Goal: Information Seeking & Learning: Learn about a topic

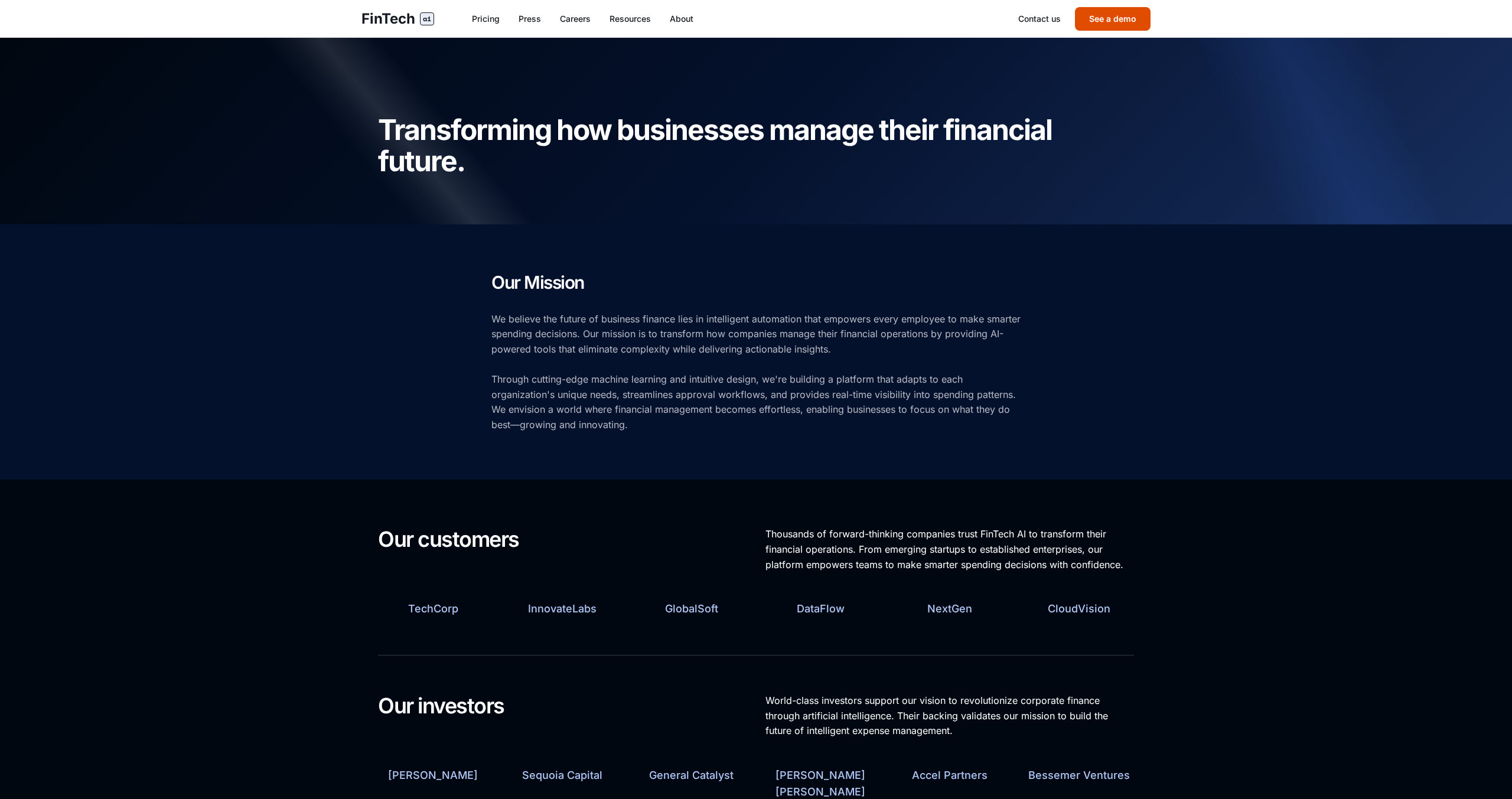
click at [1091, 23] on button "See a demo" at bounding box center [1112, 19] width 75 height 23
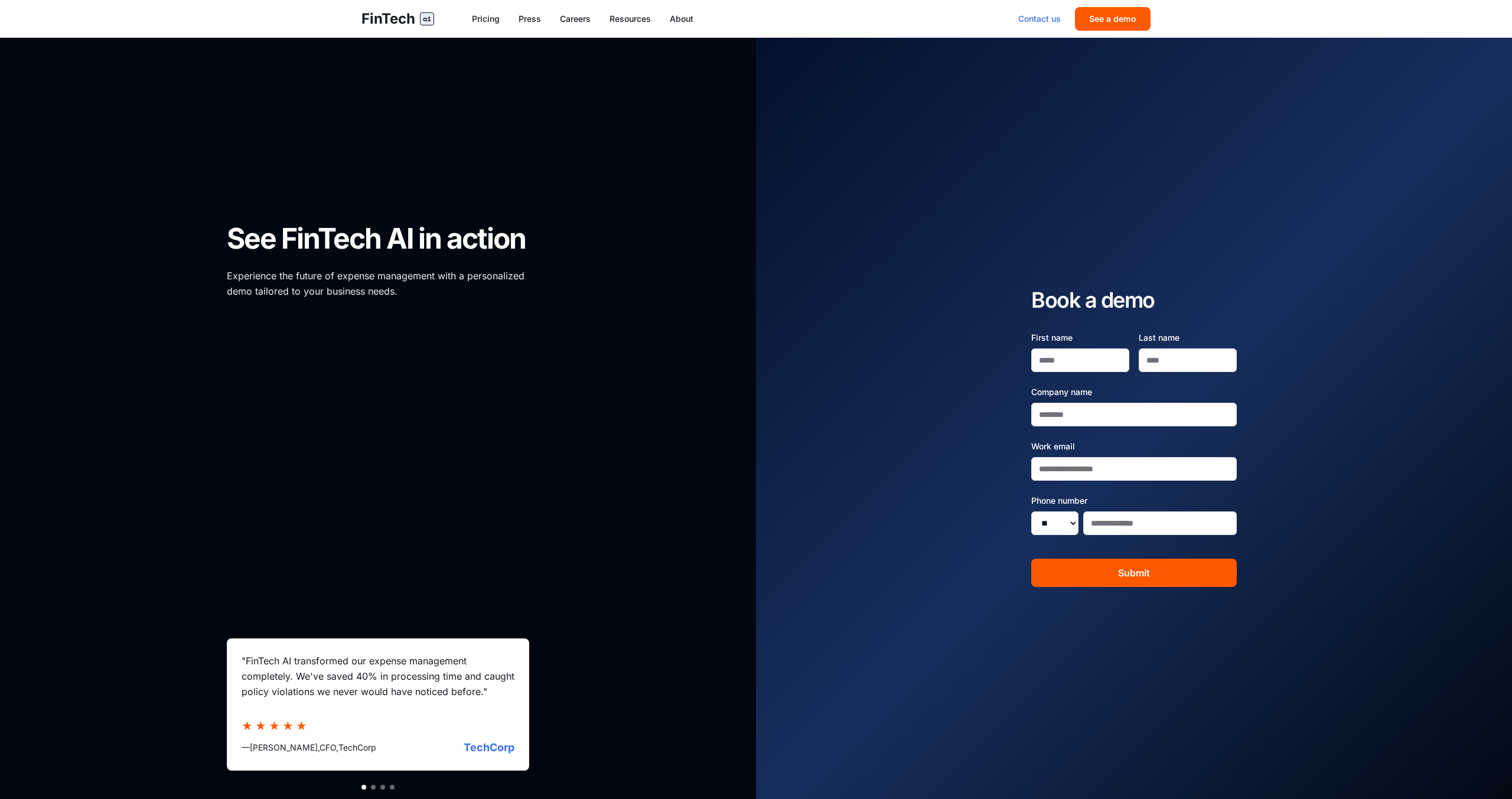
click at [1047, 19] on link "Contact us" at bounding box center [1040, 19] width 43 height 12
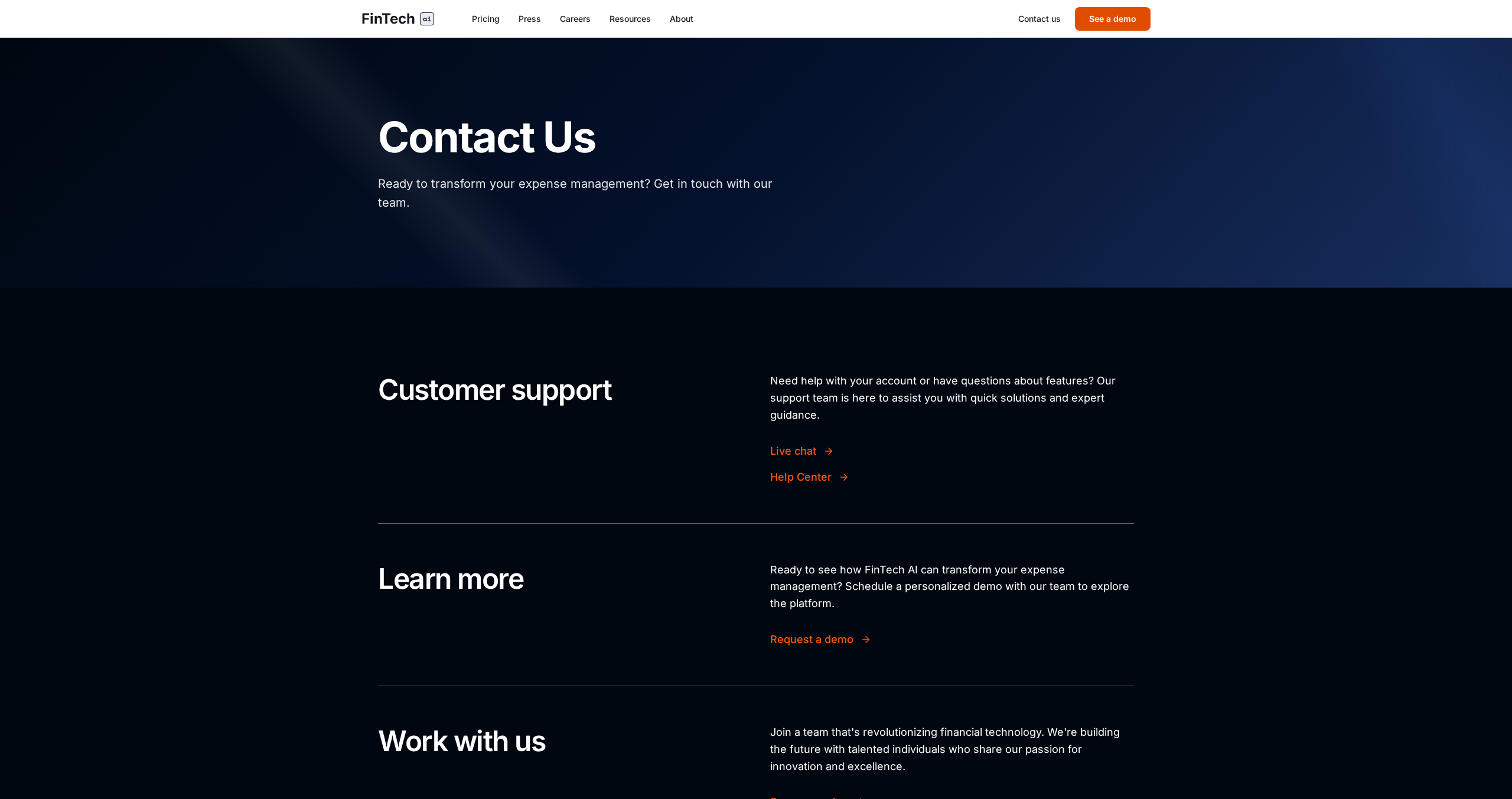
click at [1103, 23] on button "See a demo" at bounding box center [1112, 19] width 75 height 23
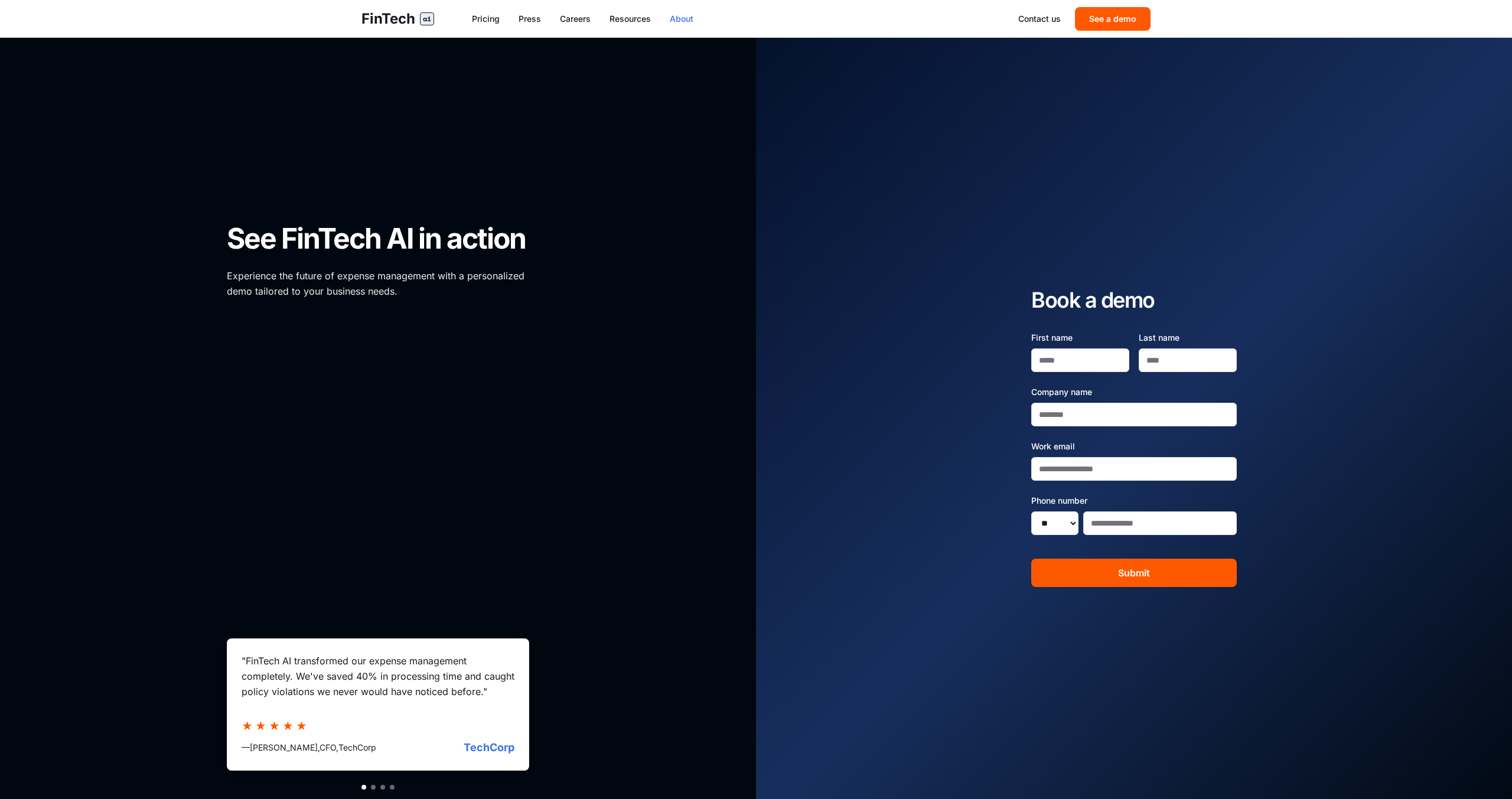
click at [692, 21] on link "About" at bounding box center [681, 19] width 23 height 12
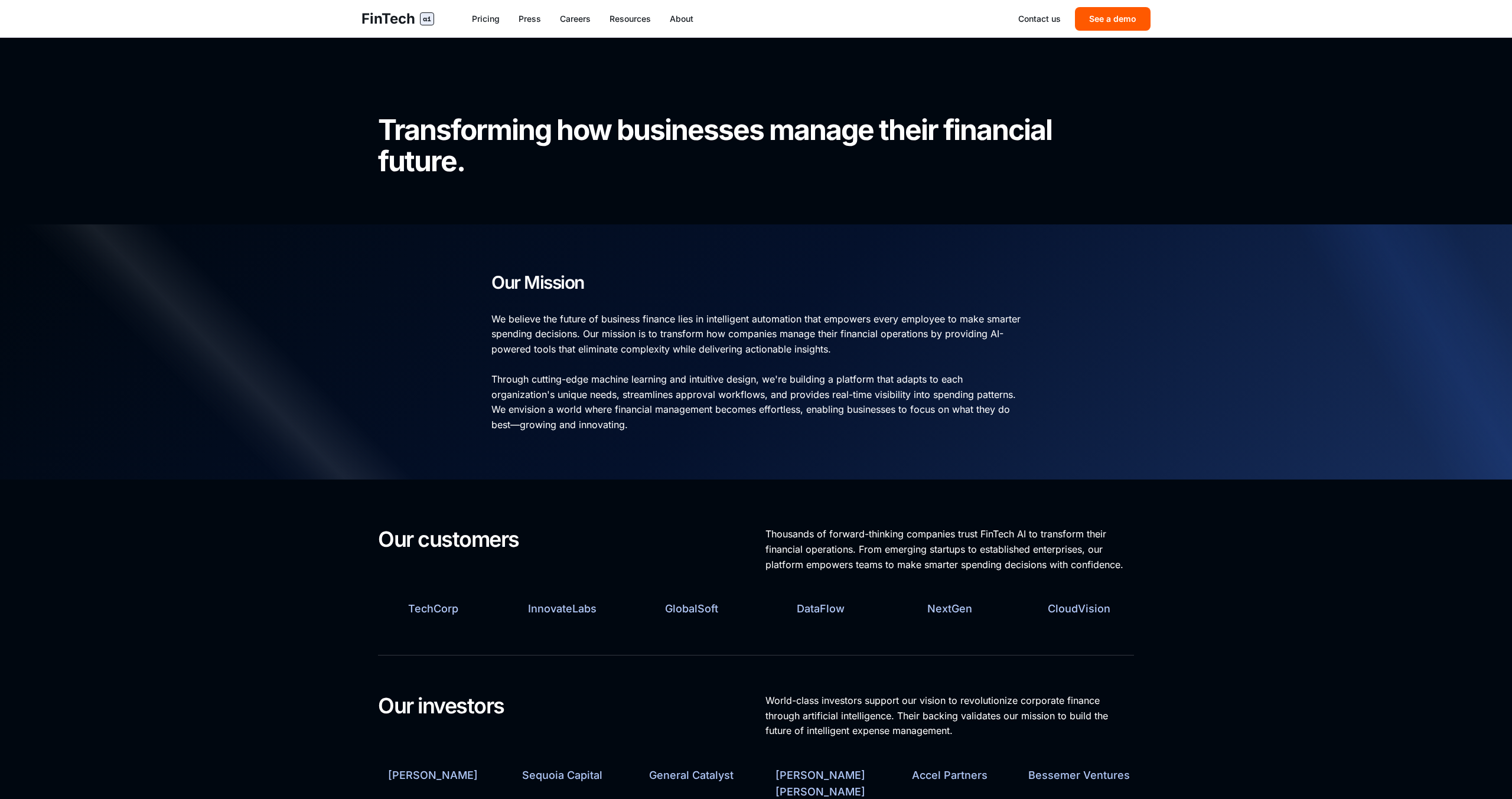
click at [1040, 9] on div "Contact us See a demo" at bounding box center [1084, 19] width 132 height 23
click at [1040, 16] on link "Contact us" at bounding box center [1040, 19] width 43 height 12
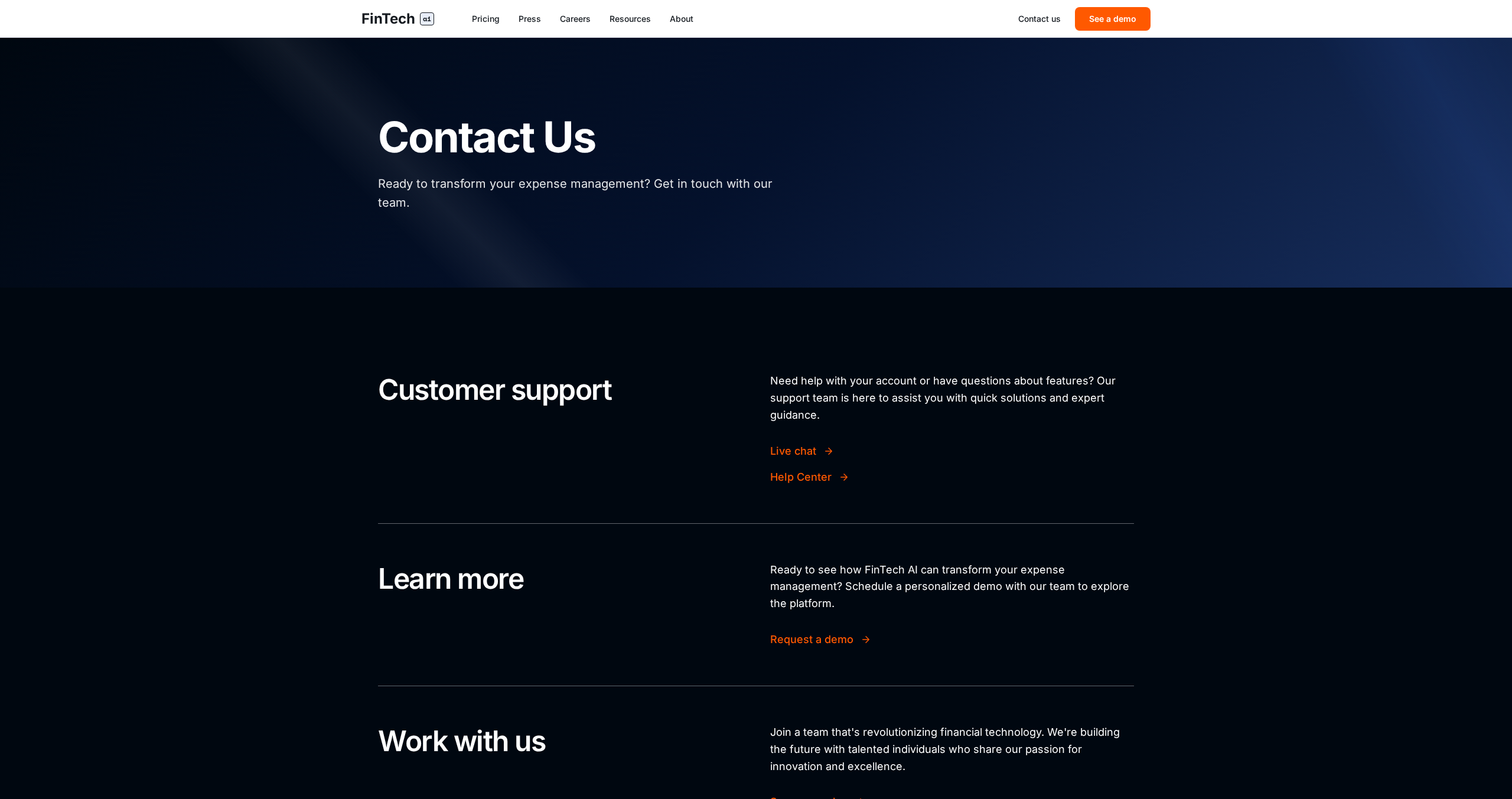
click at [1130, 47] on div at bounding box center [756, 163] width 1512 height 250
click at [1124, 32] on div "FinTech ai Pricing Press Careers Resources About Contact us See a demo" at bounding box center [755, 19] width 827 height 37
click at [1111, 19] on button "See a demo" at bounding box center [1112, 19] width 75 height 23
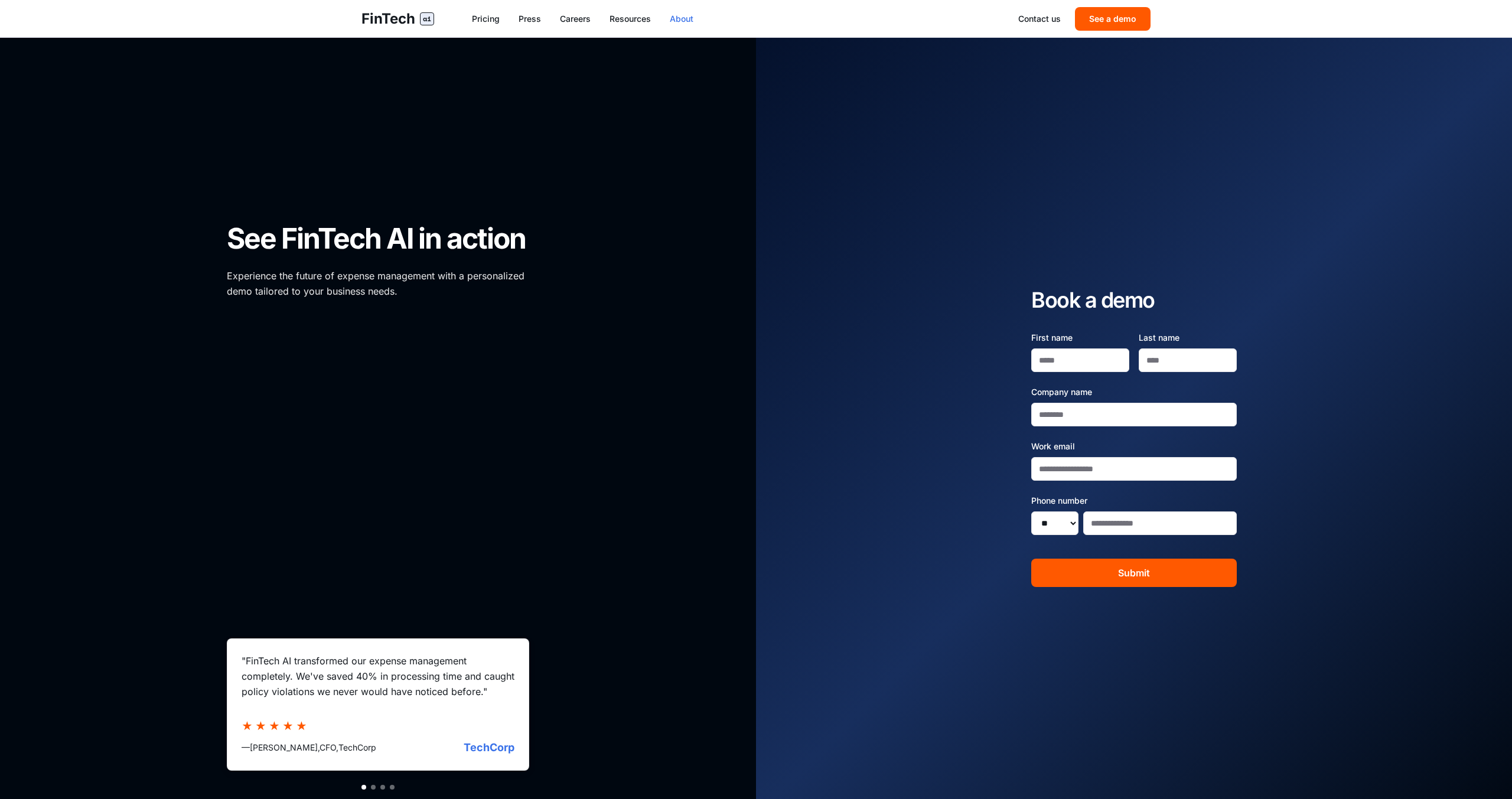
click at [689, 19] on link "About" at bounding box center [681, 19] width 23 height 12
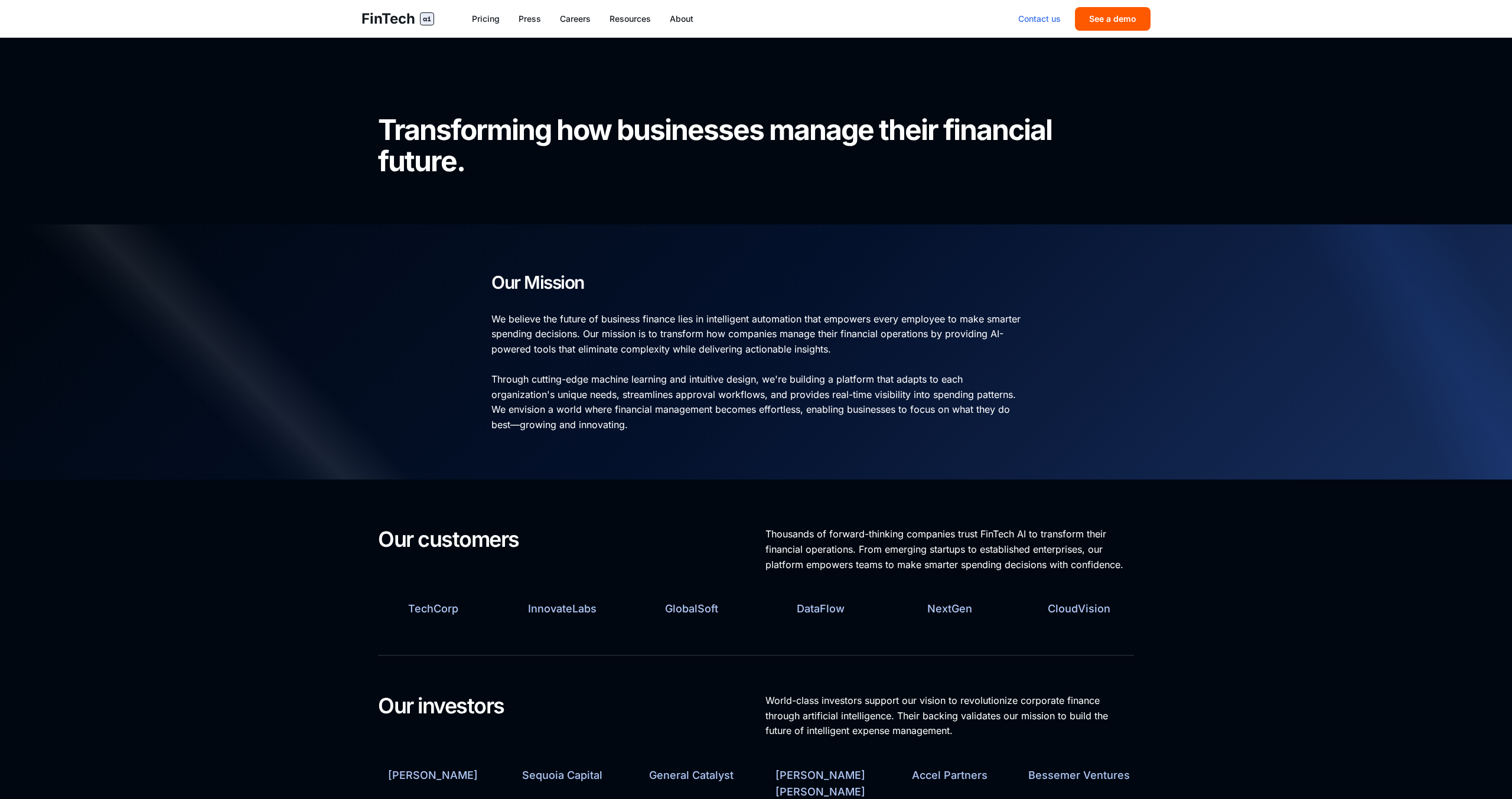
click at [1042, 14] on link "Contact us" at bounding box center [1040, 19] width 43 height 12
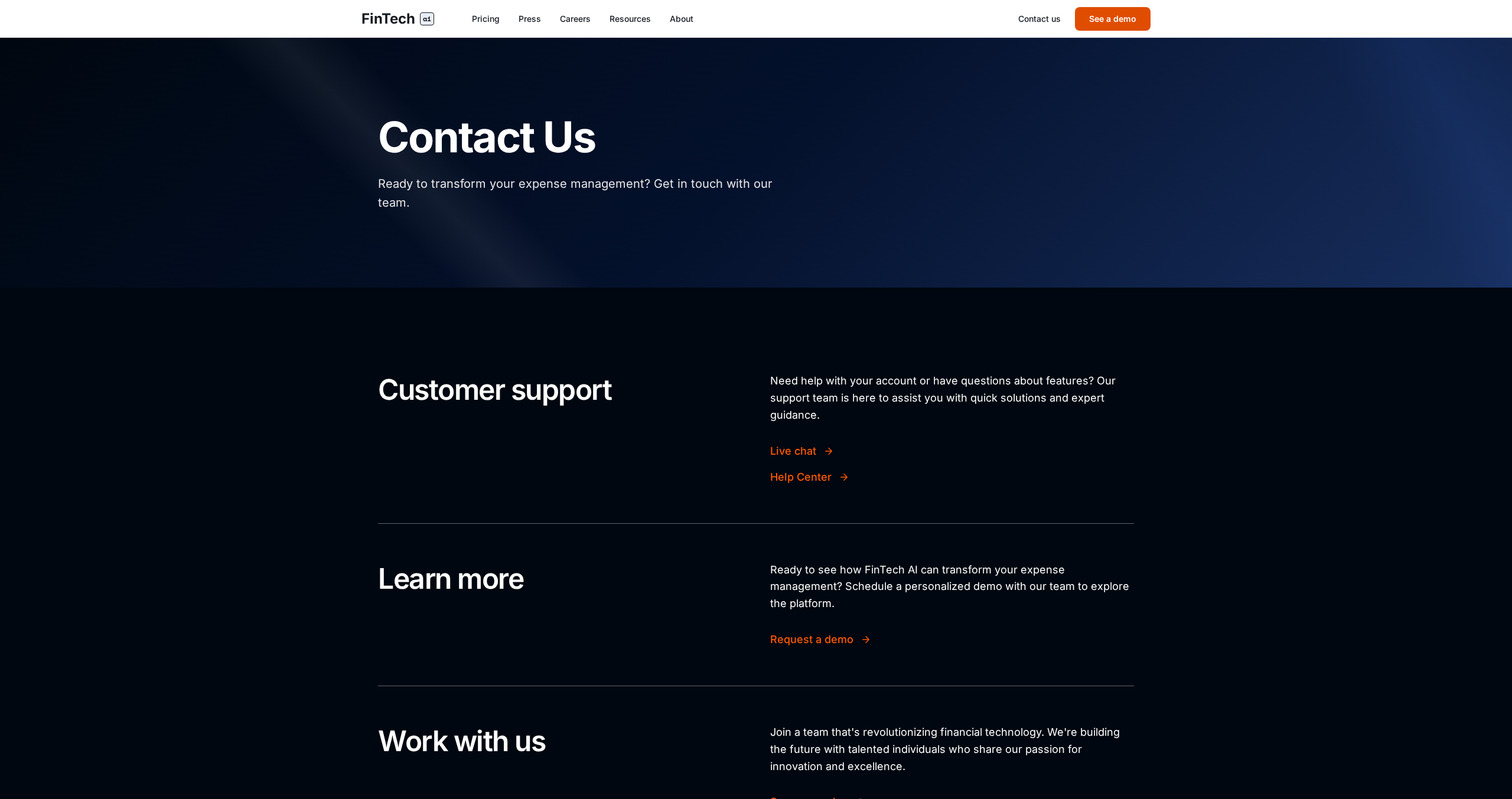
click at [1104, 25] on button "See a demo" at bounding box center [1112, 19] width 75 height 23
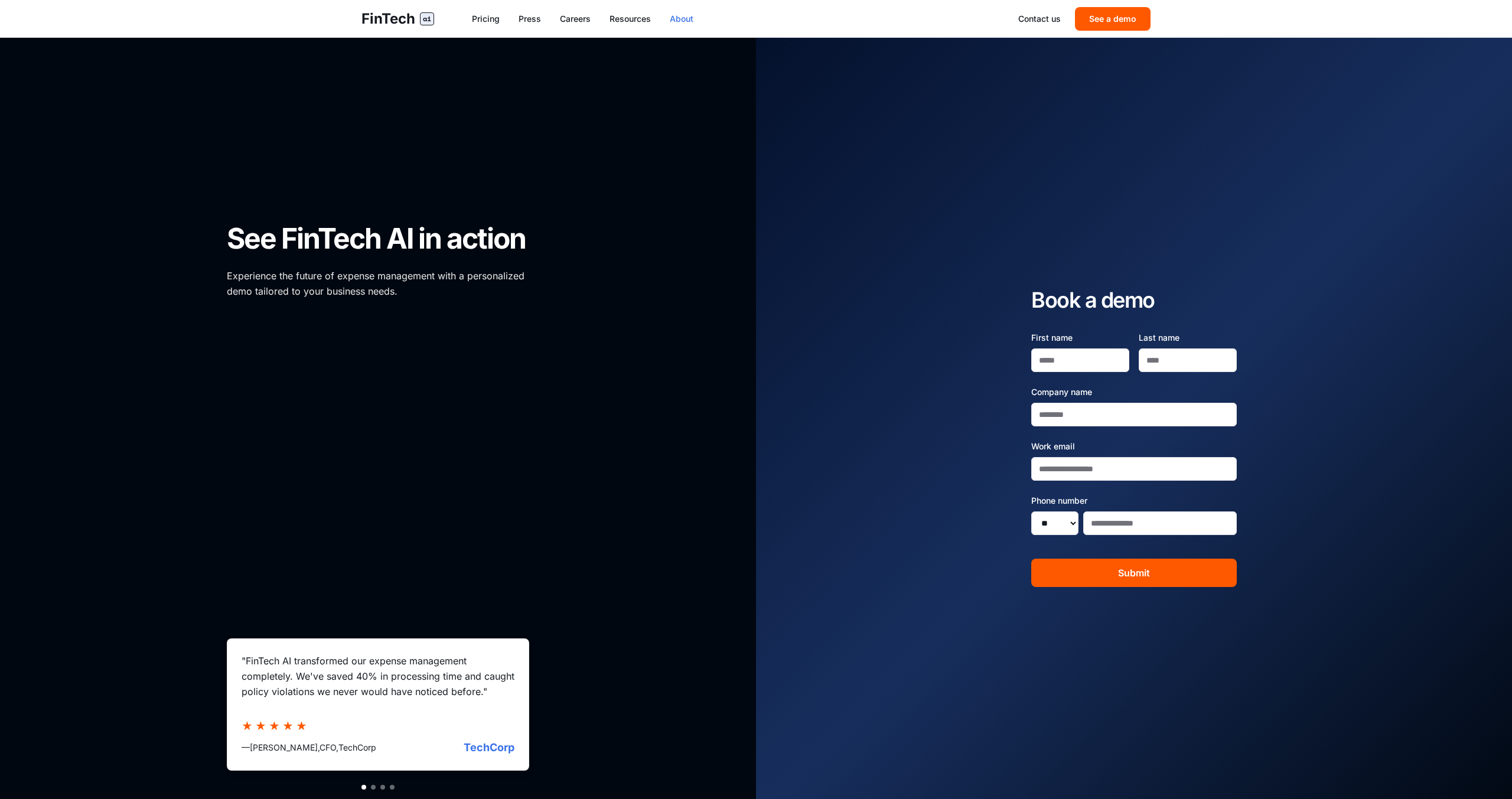
click at [693, 17] on link "About" at bounding box center [681, 19] width 23 height 12
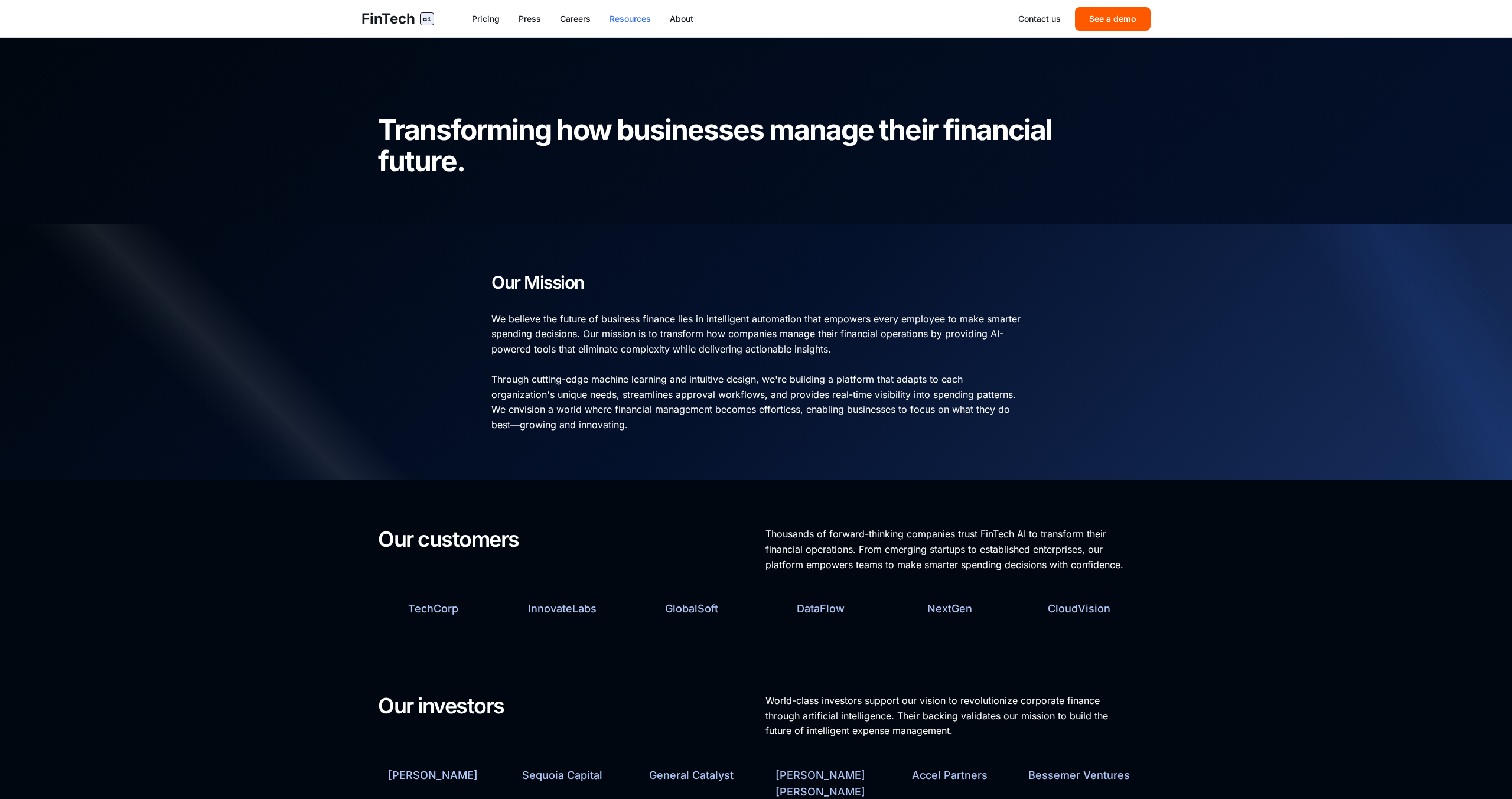
click at [642, 18] on link "Resources" at bounding box center [630, 19] width 41 height 12
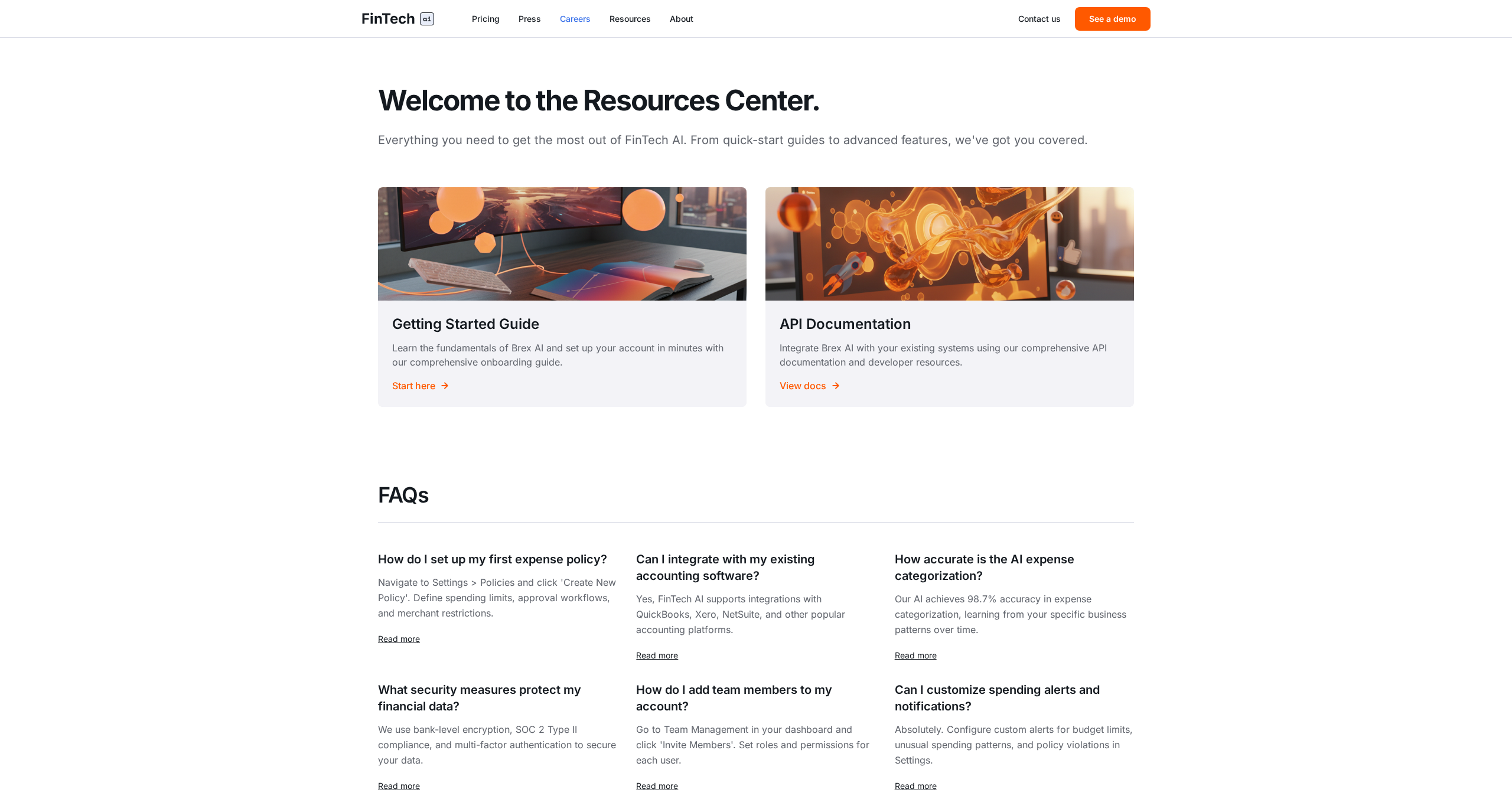
click at [583, 23] on link "Careers" at bounding box center [575, 19] width 31 height 12
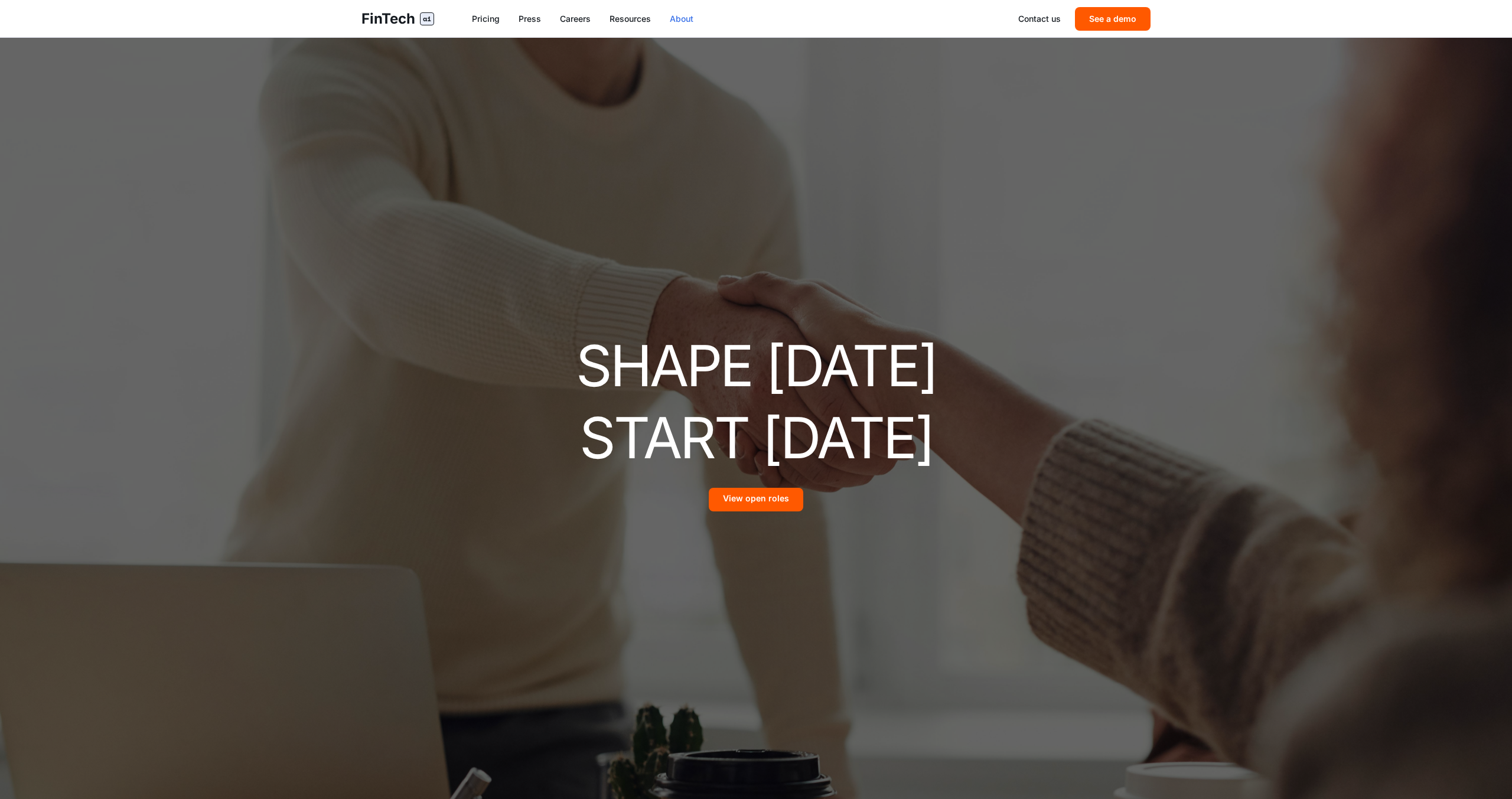
click at [681, 21] on link "About" at bounding box center [681, 19] width 23 height 12
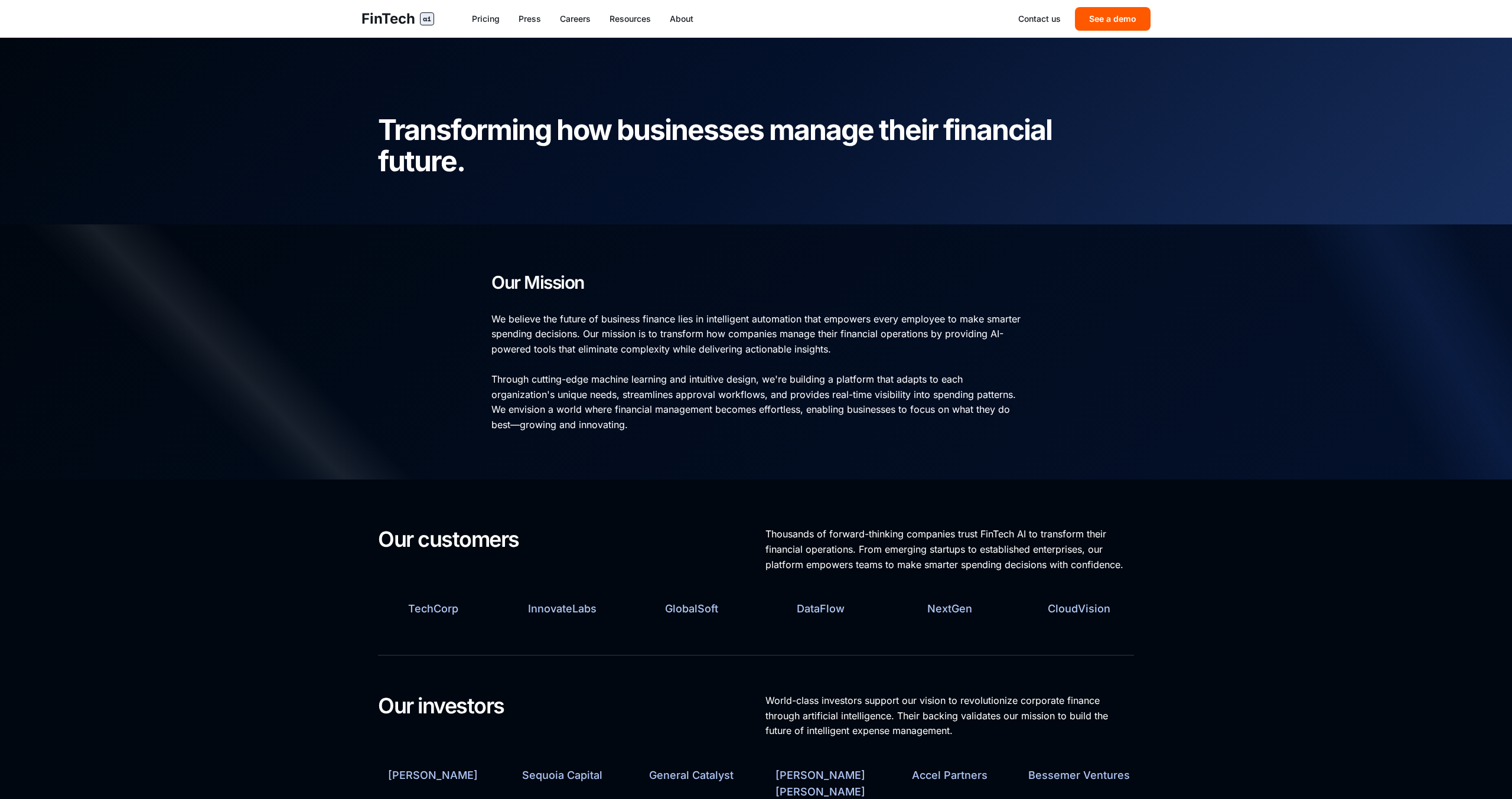
click at [1062, 18] on div "Contact us See a demo" at bounding box center [1084, 19] width 132 height 23
click at [1045, 18] on link "Contact us" at bounding box center [1040, 19] width 43 height 12
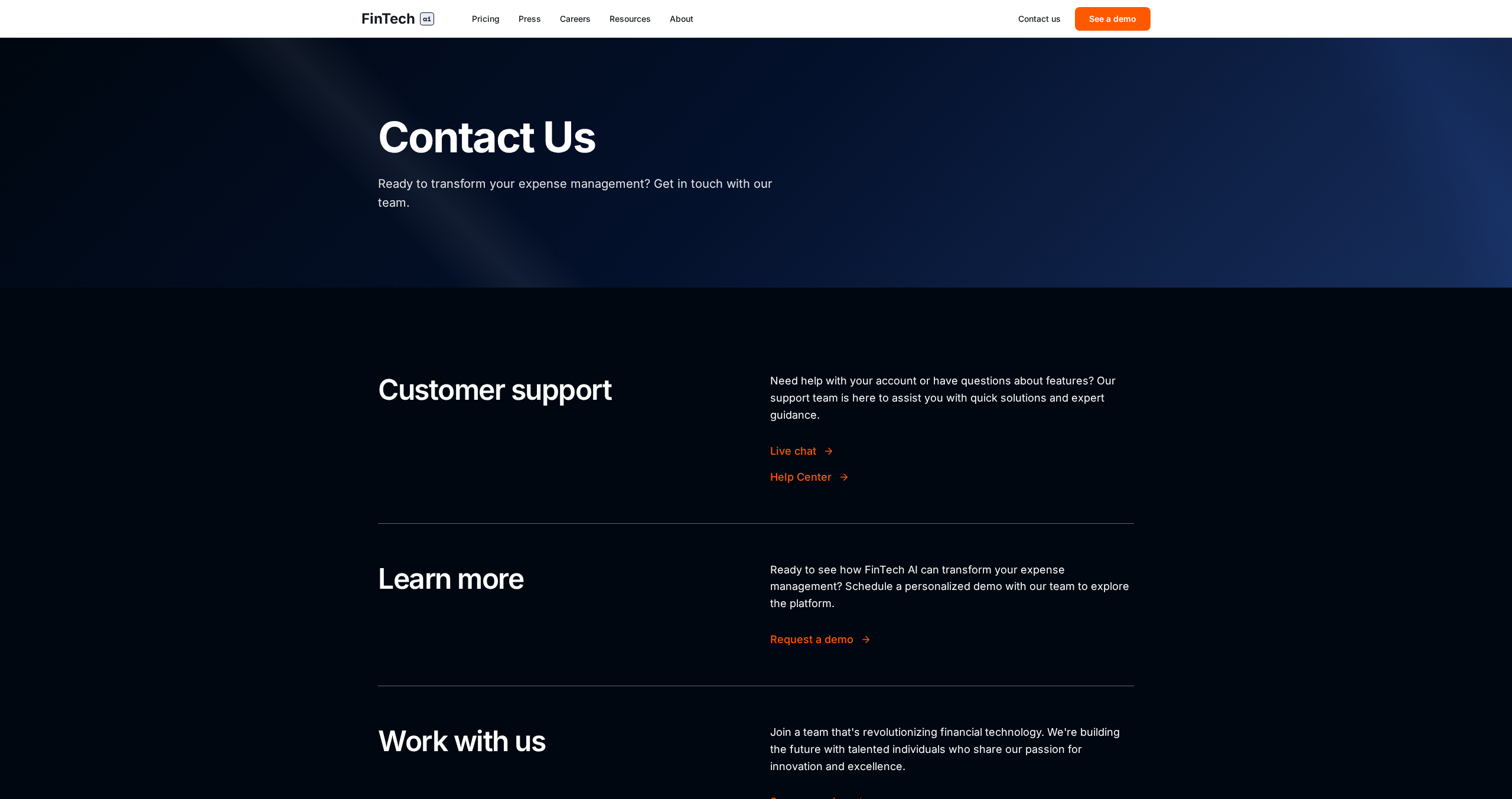
click at [683, 25] on div "FinTech ai Pricing Press Careers Resources About Contact us See a demo" at bounding box center [755, 19] width 827 height 37
click at [683, 21] on link "About" at bounding box center [681, 19] width 23 height 12
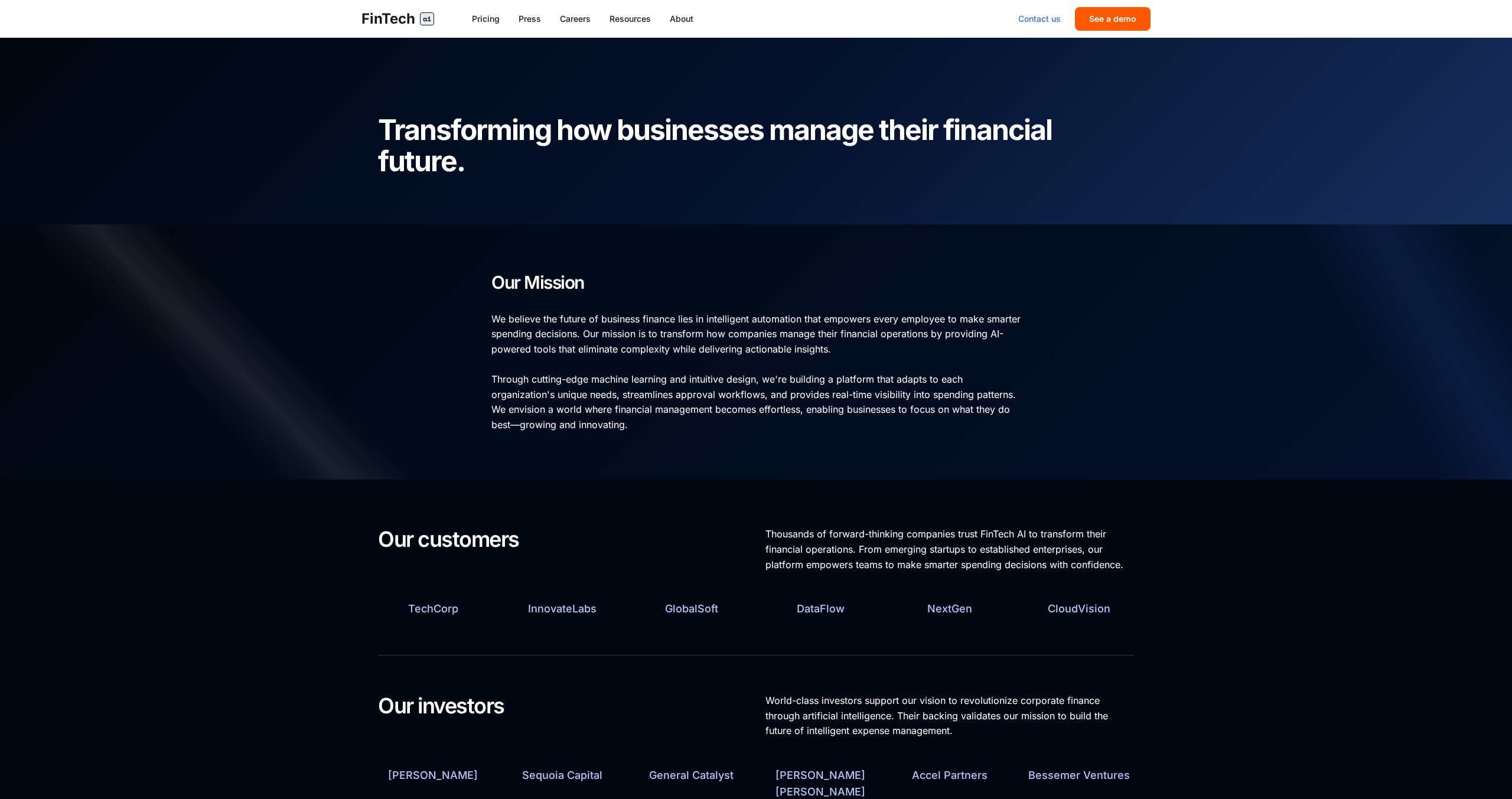
click at [1044, 19] on link "Contact us" at bounding box center [1040, 19] width 43 height 12
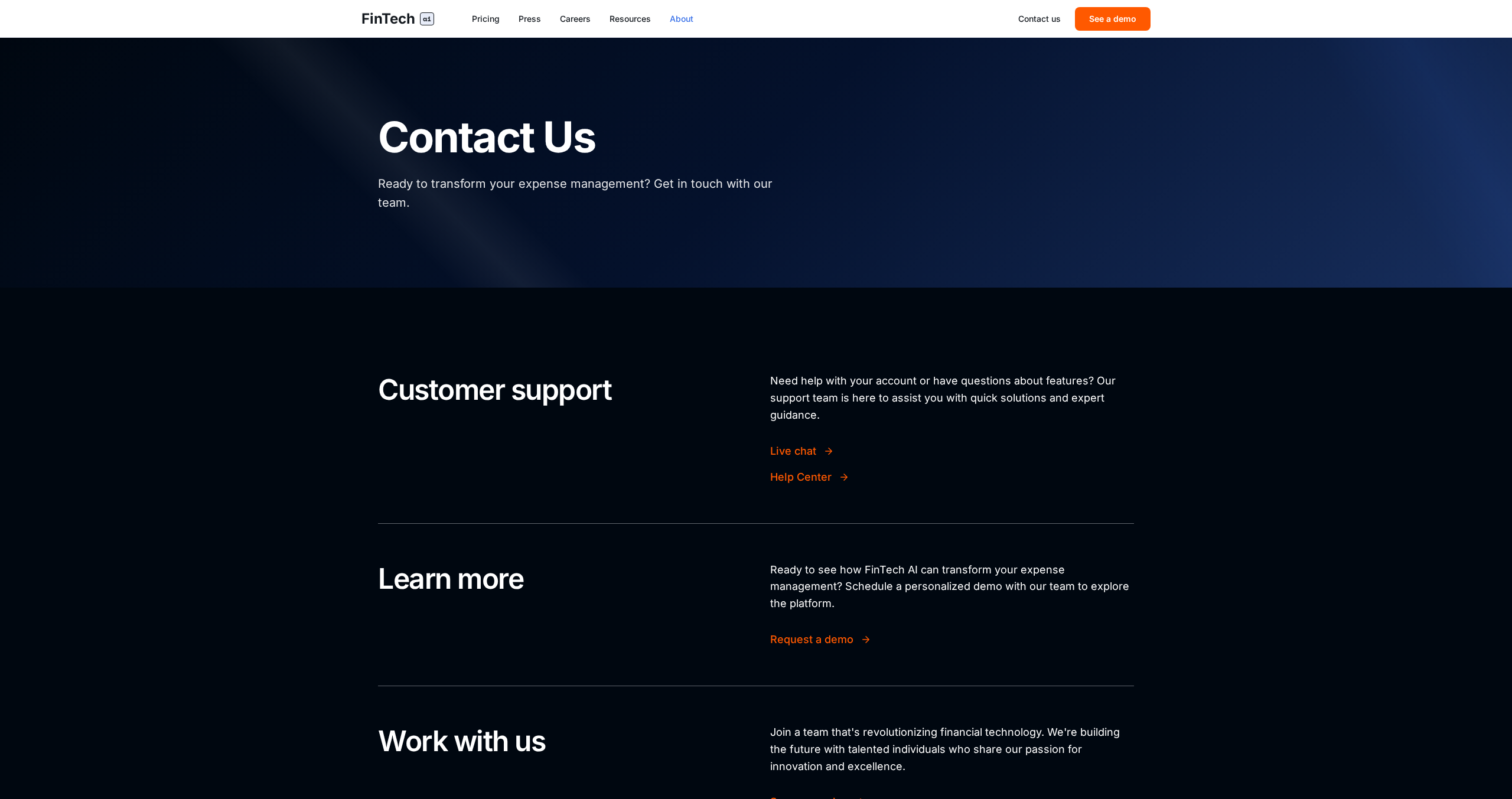
click at [690, 13] on link "About" at bounding box center [681, 19] width 23 height 12
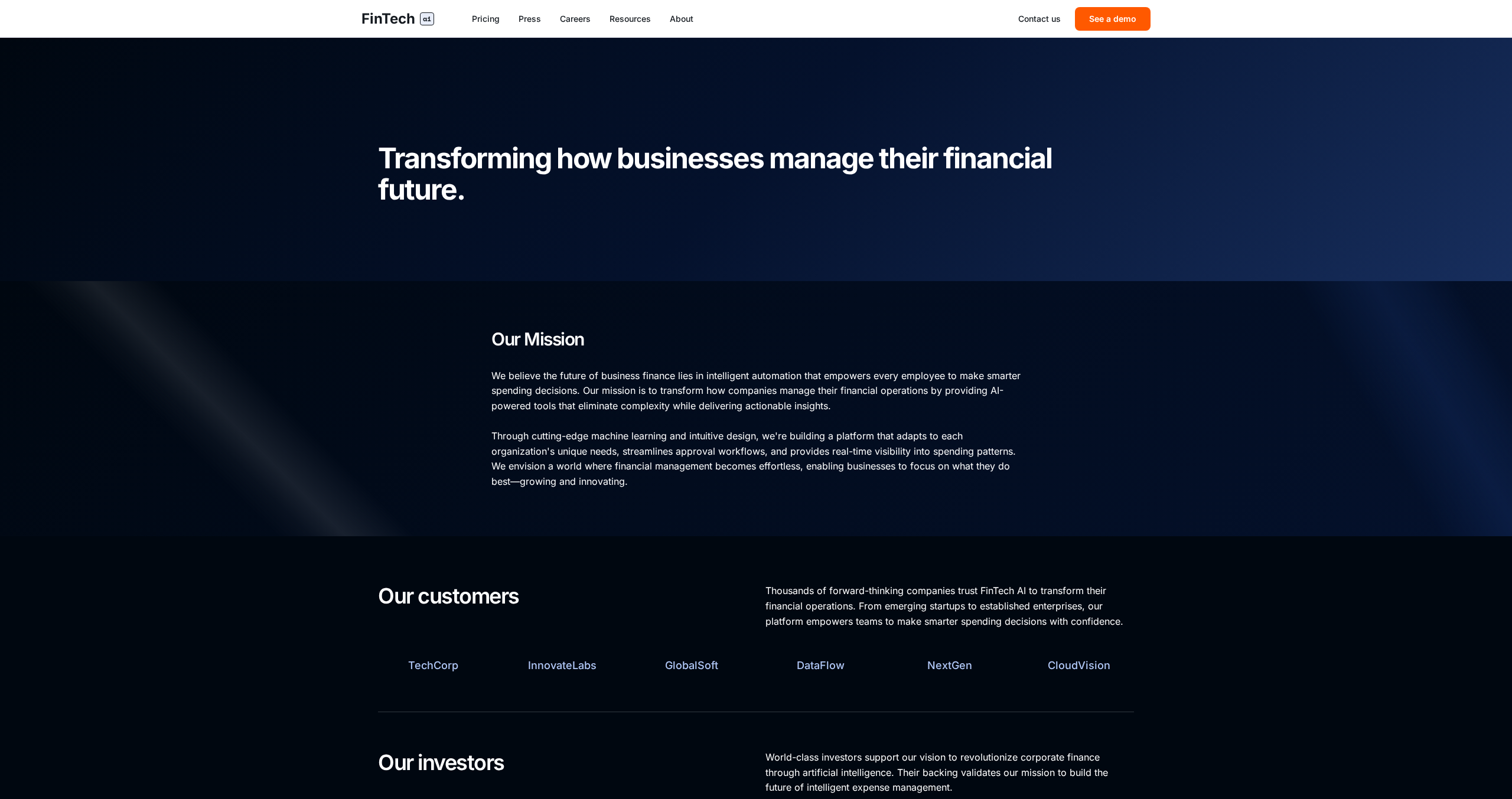
click at [1054, 19] on link "Contact us" at bounding box center [1040, 19] width 43 height 12
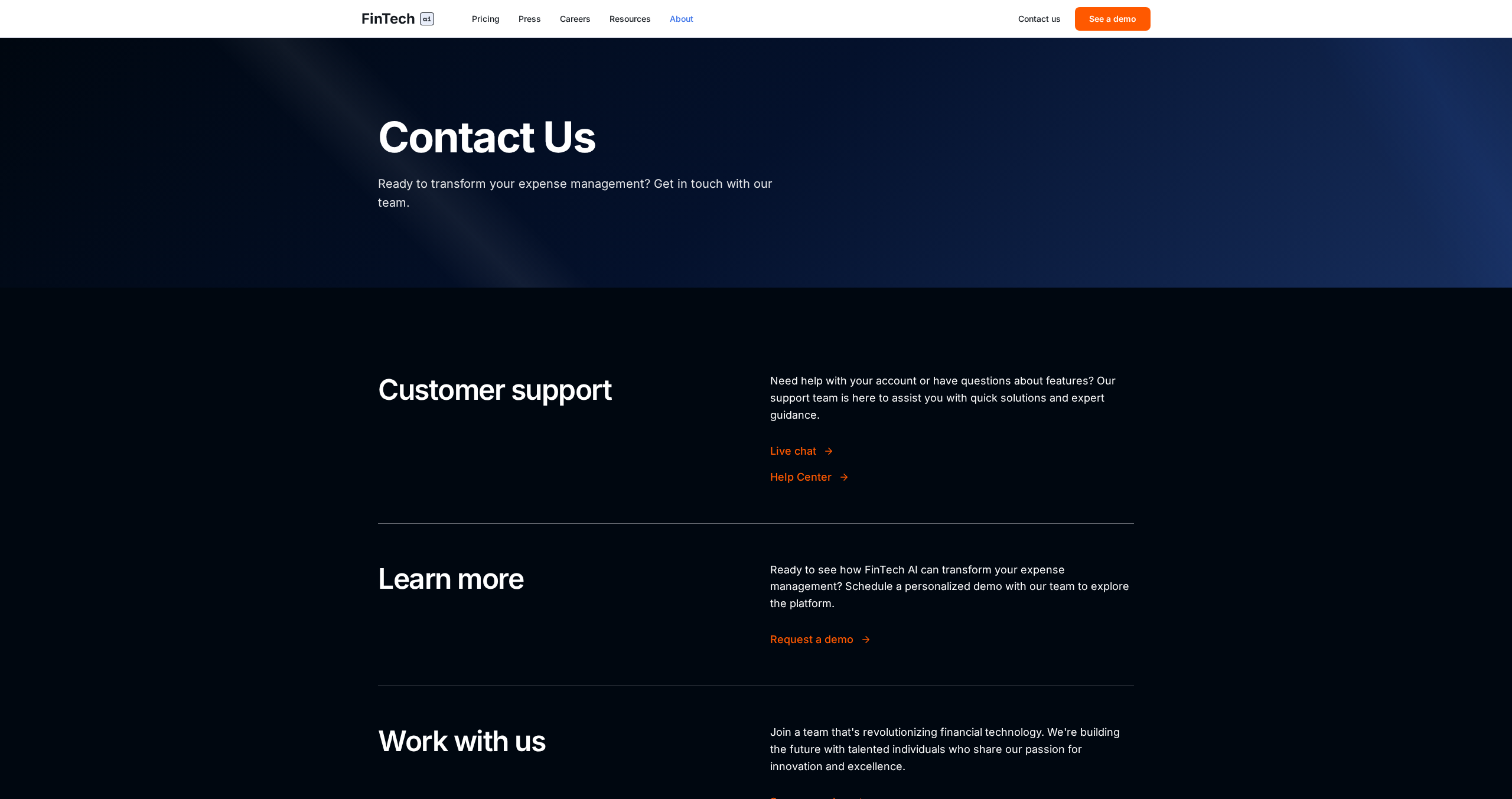
click at [691, 19] on link "About" at bounding box center [681, 19] width 23 height 12
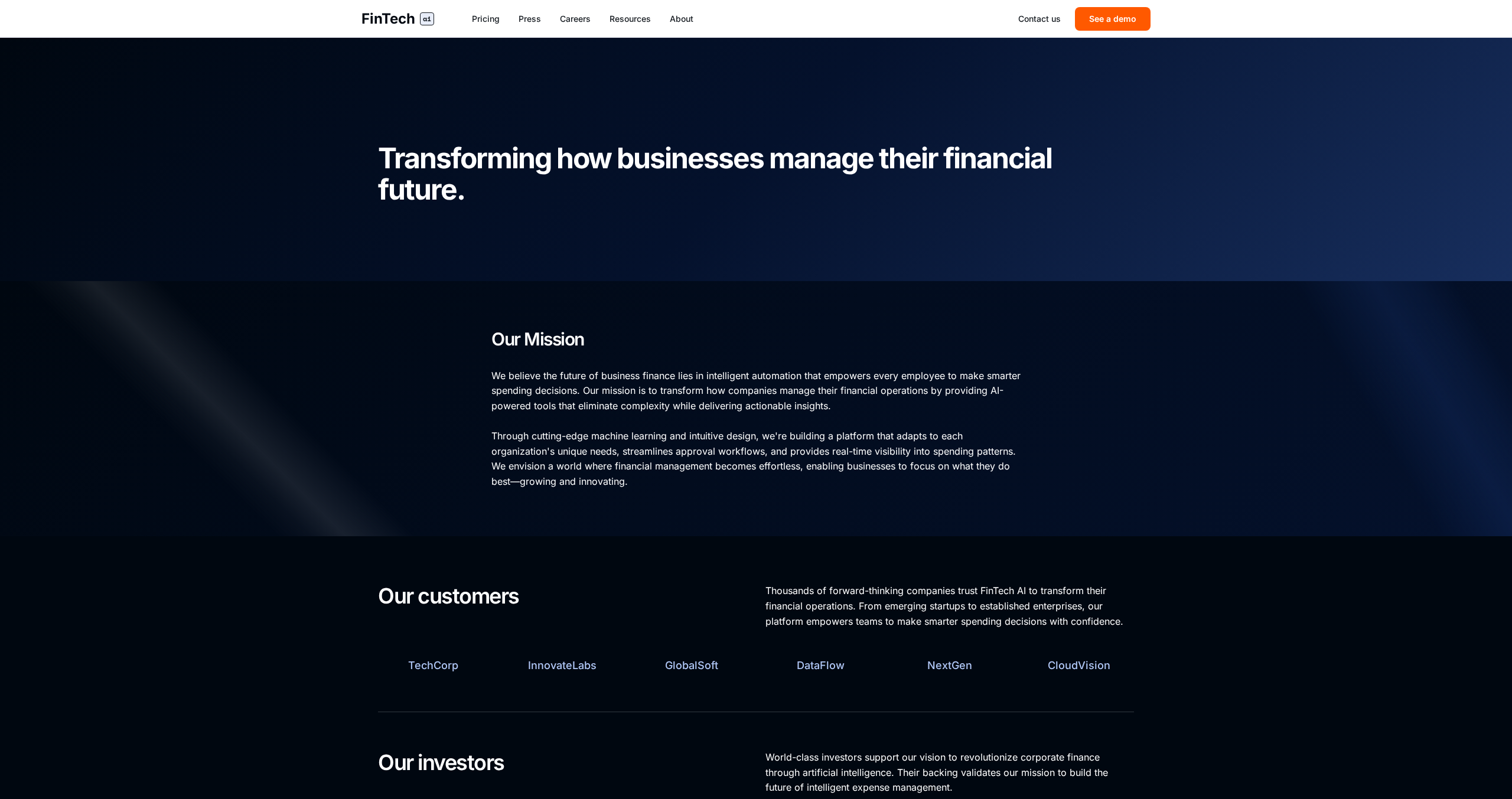
click at [418, 23] on link "FinTech ai" at bounding box center [398, 19] width 73 height 19
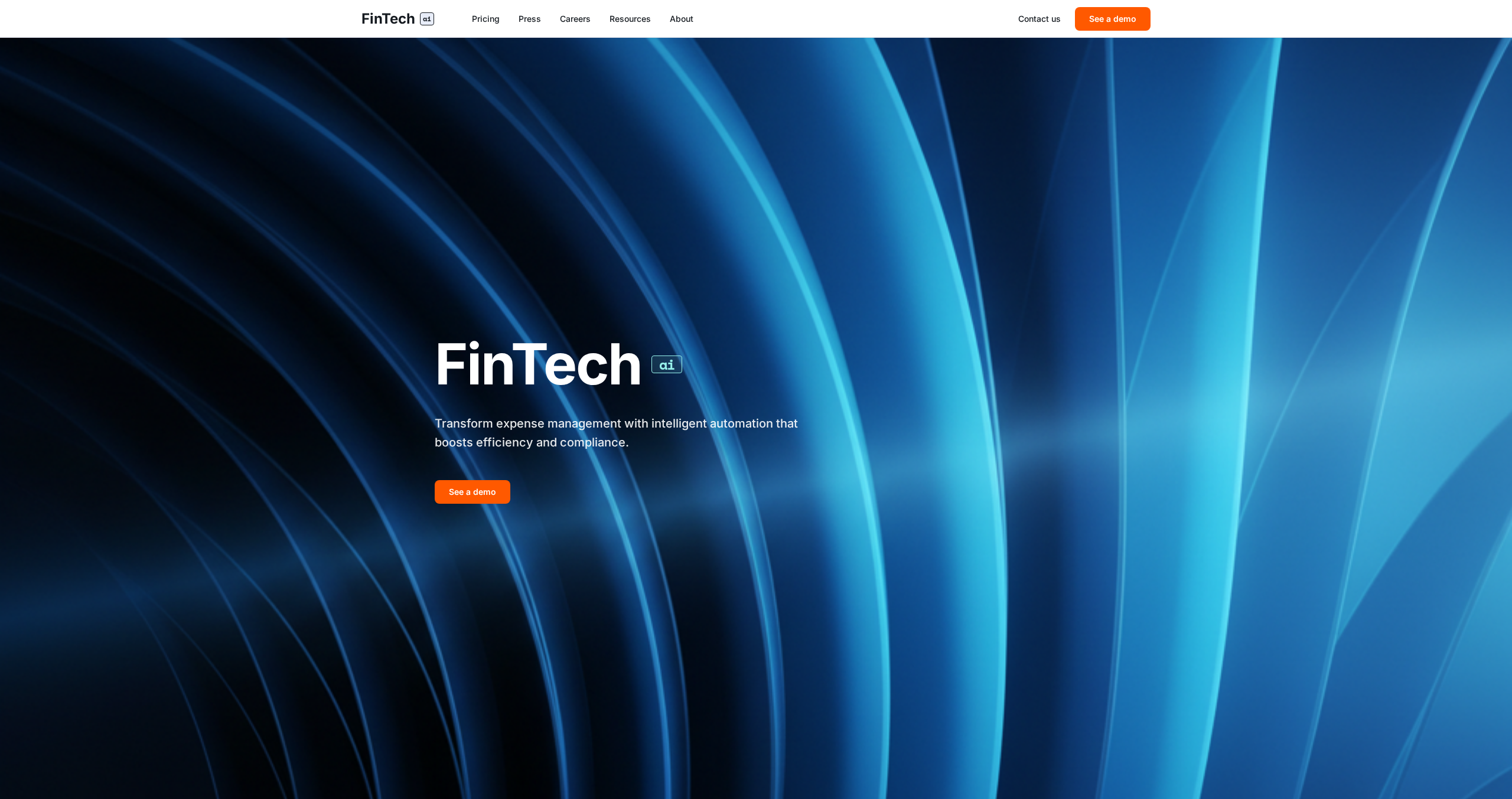
click at [99, 276] on img at bounding box center [756, 419] width 1512 height 762
click at [641, 17] on link "Resources" at bounding box center [630, 19] width 41 height 12
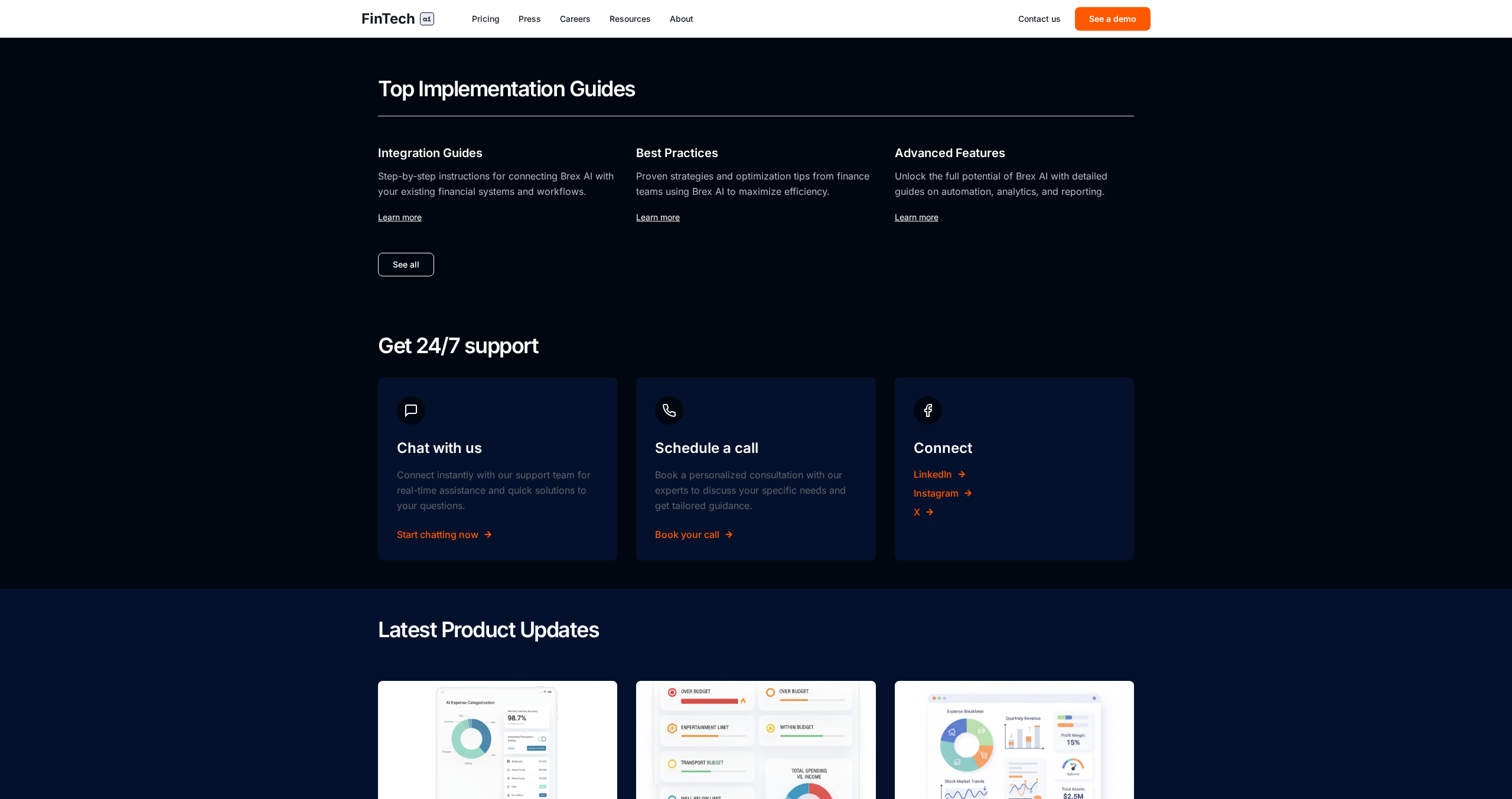
scroll to position [794, 0]
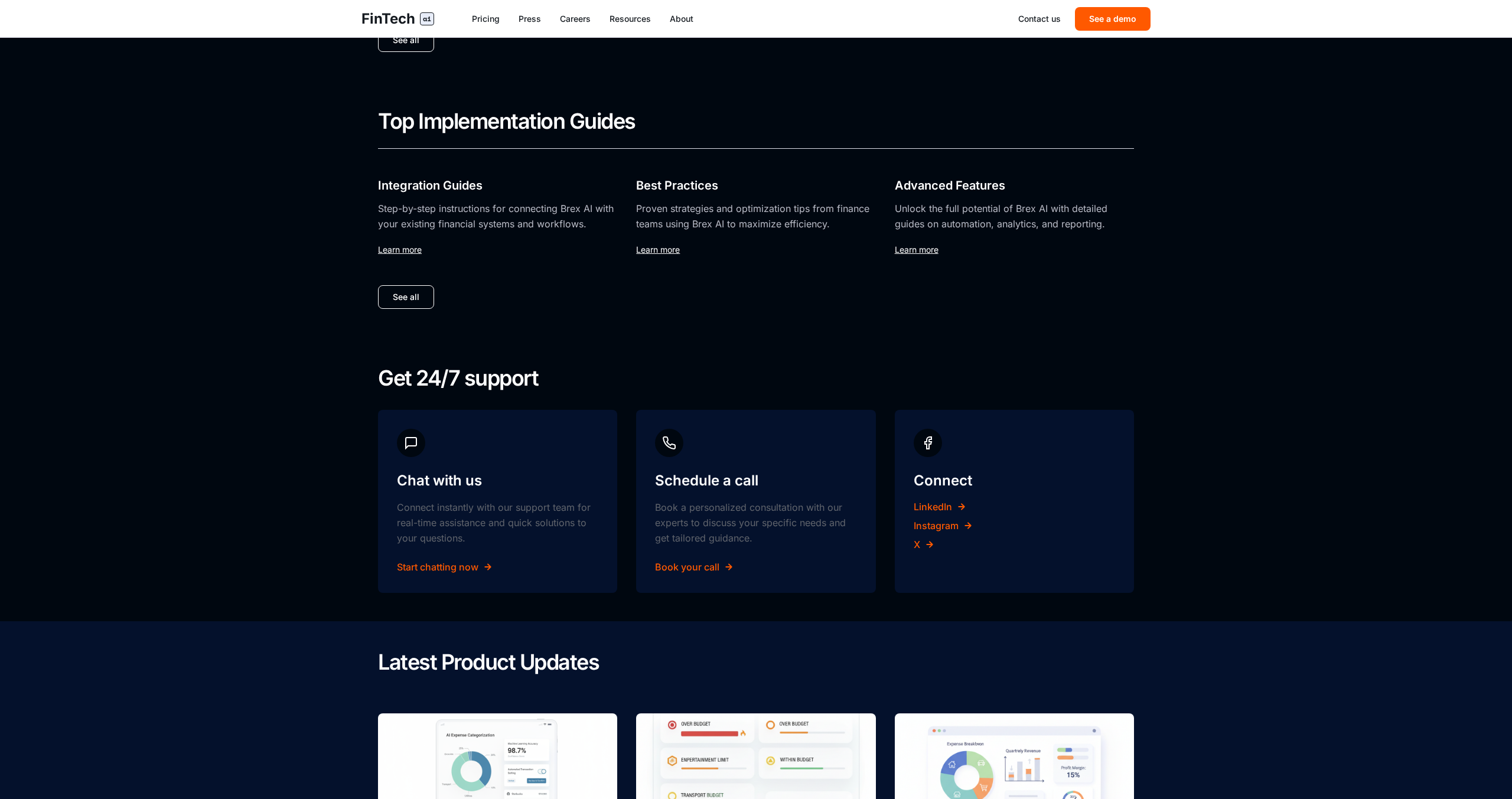
click at [917, 254] on span "Learn more" at bounding box center [916, 249] width 43 height 10
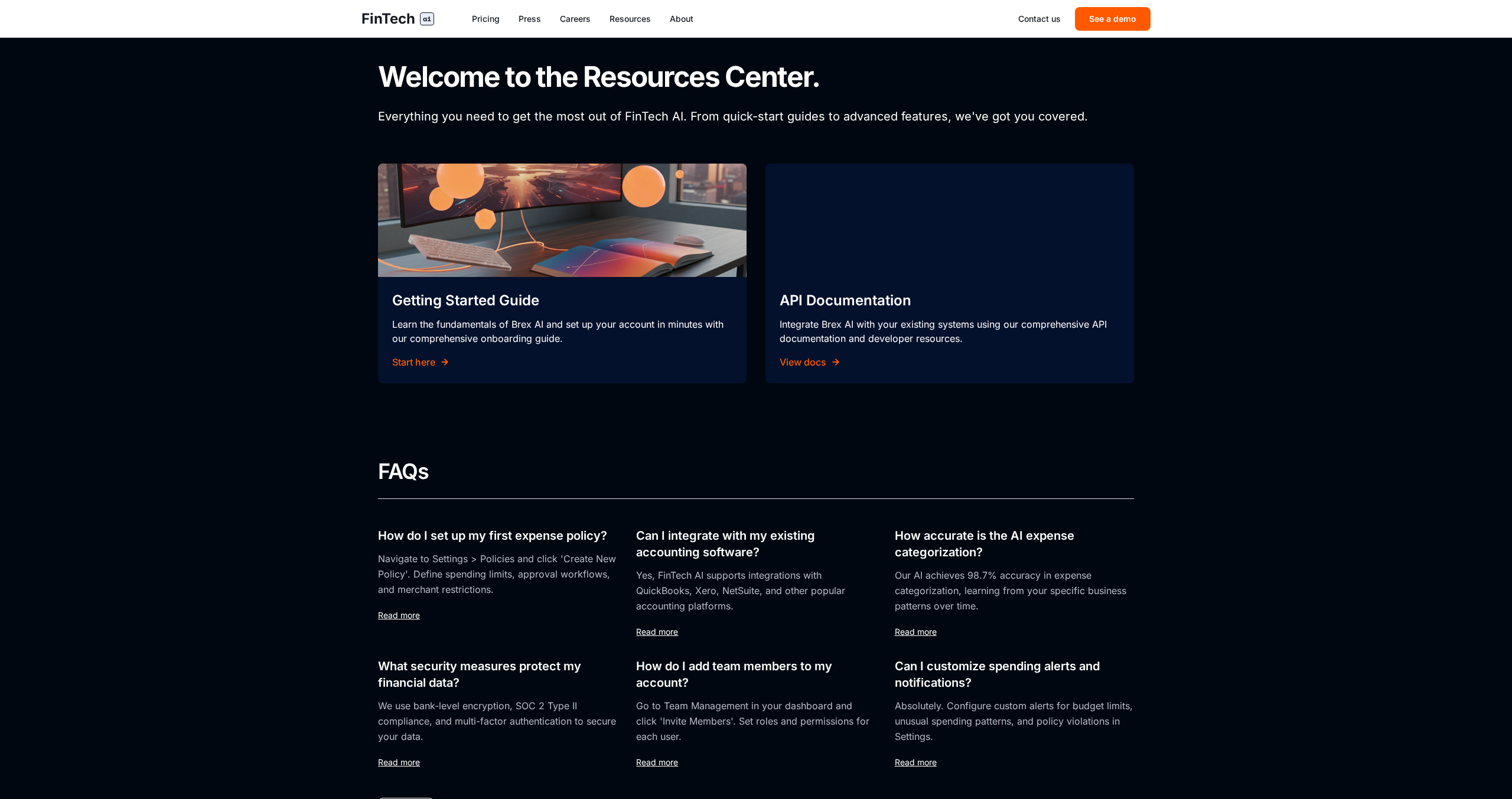
scroll to position [0, 0]
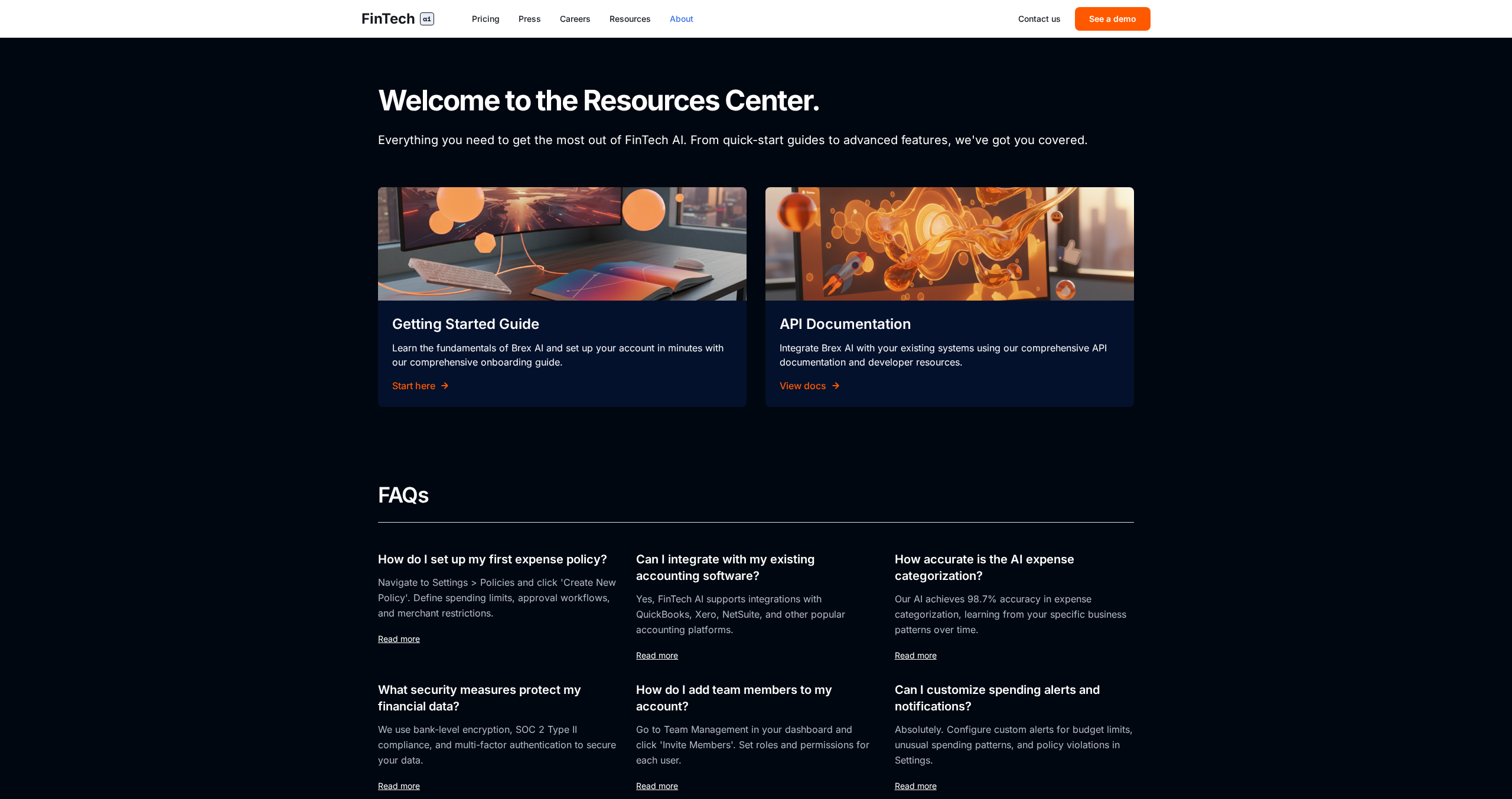
click at [676, 21] on link "About" at bounding box center [681, 19] width 23 height 12
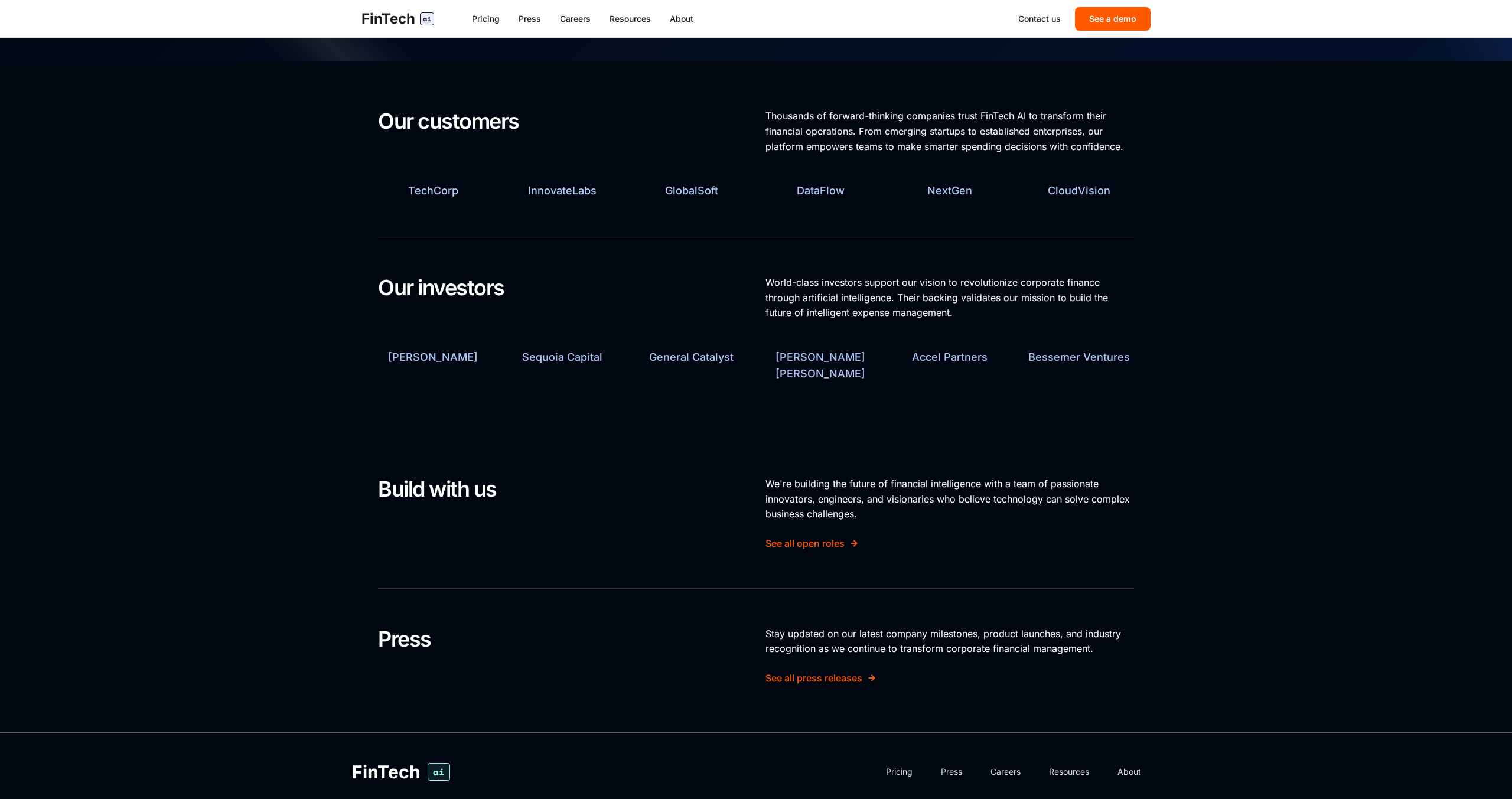
scroll to position [520, 0]
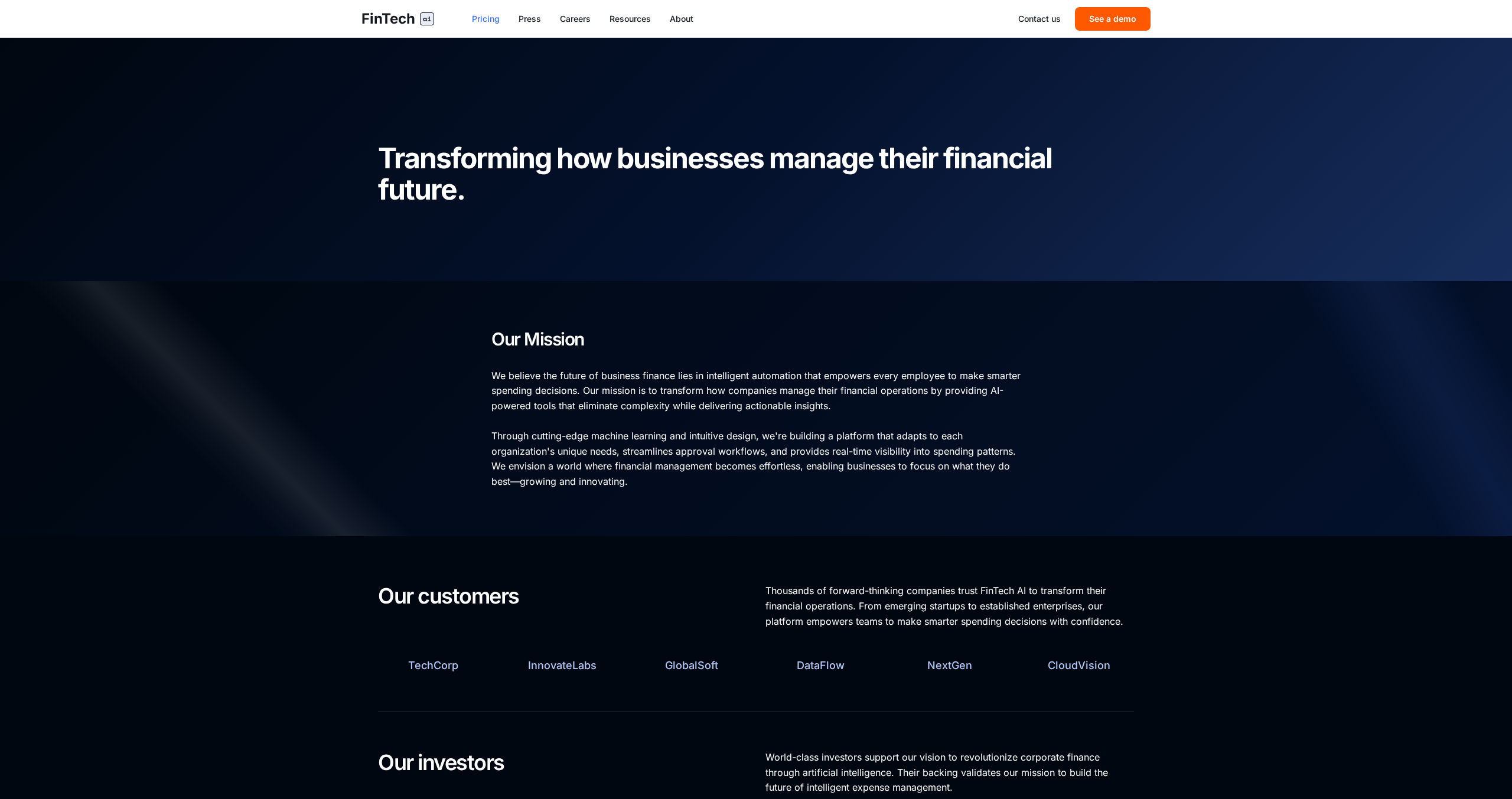
click at [476, 20] on link "Pricing" at bounding box center [486, 19] width 28 height 12
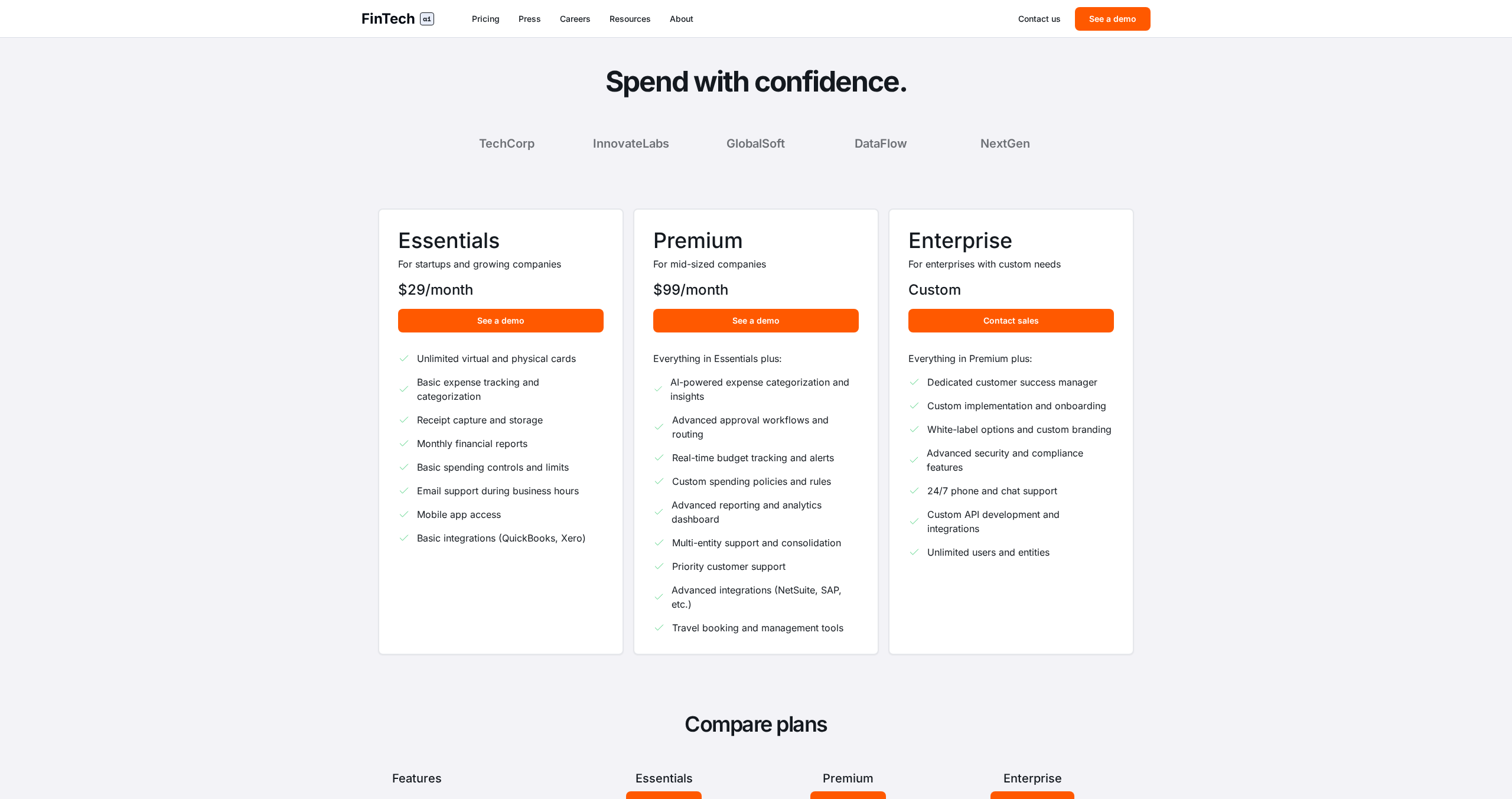
click at [415, 23] on link "FinTech ai" at bounding box center [398, 19] width 73 height 19
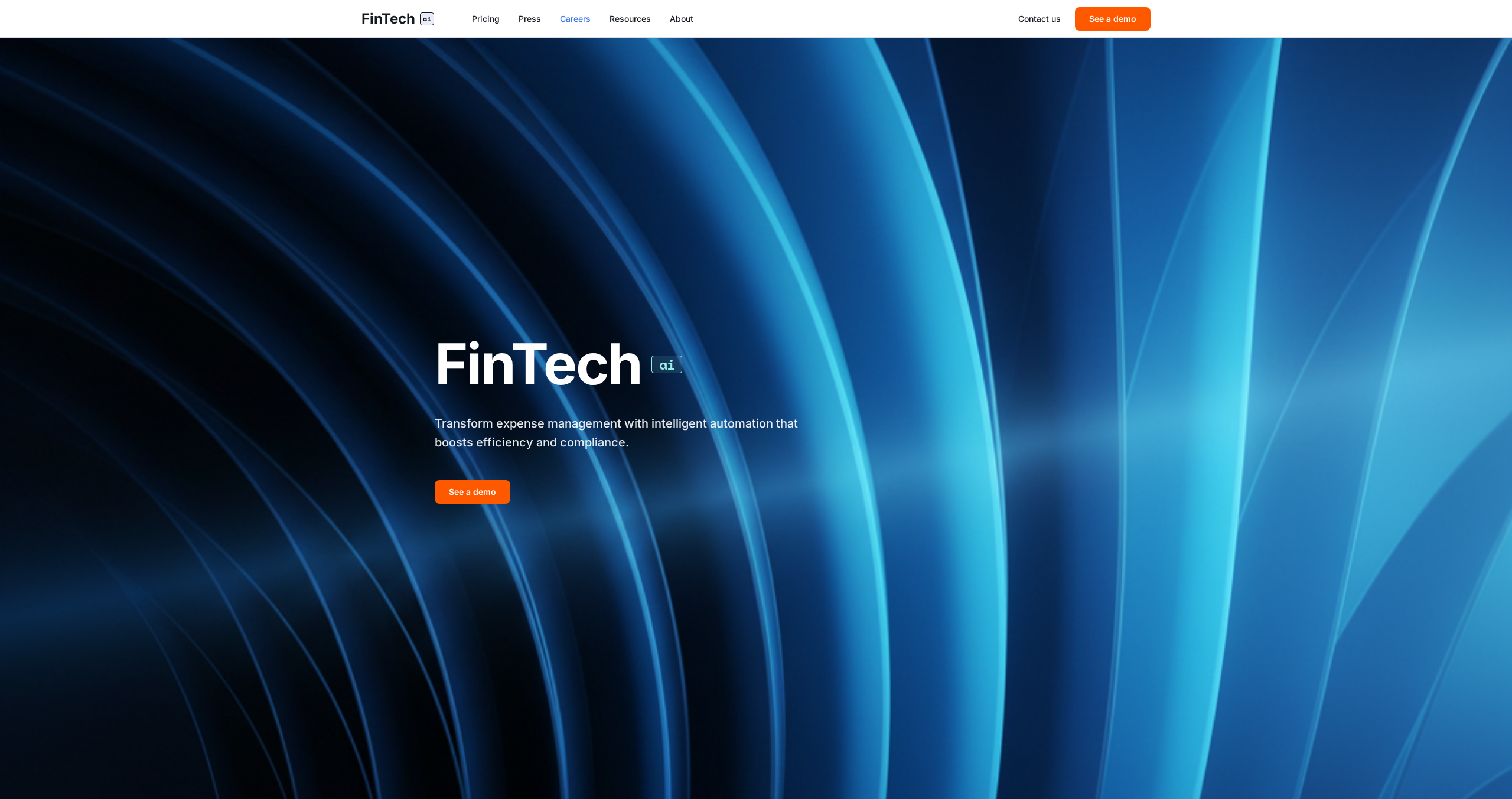
click at [590, 16] on link "Careers" at bounding box center [575, 19] width 31 height 12
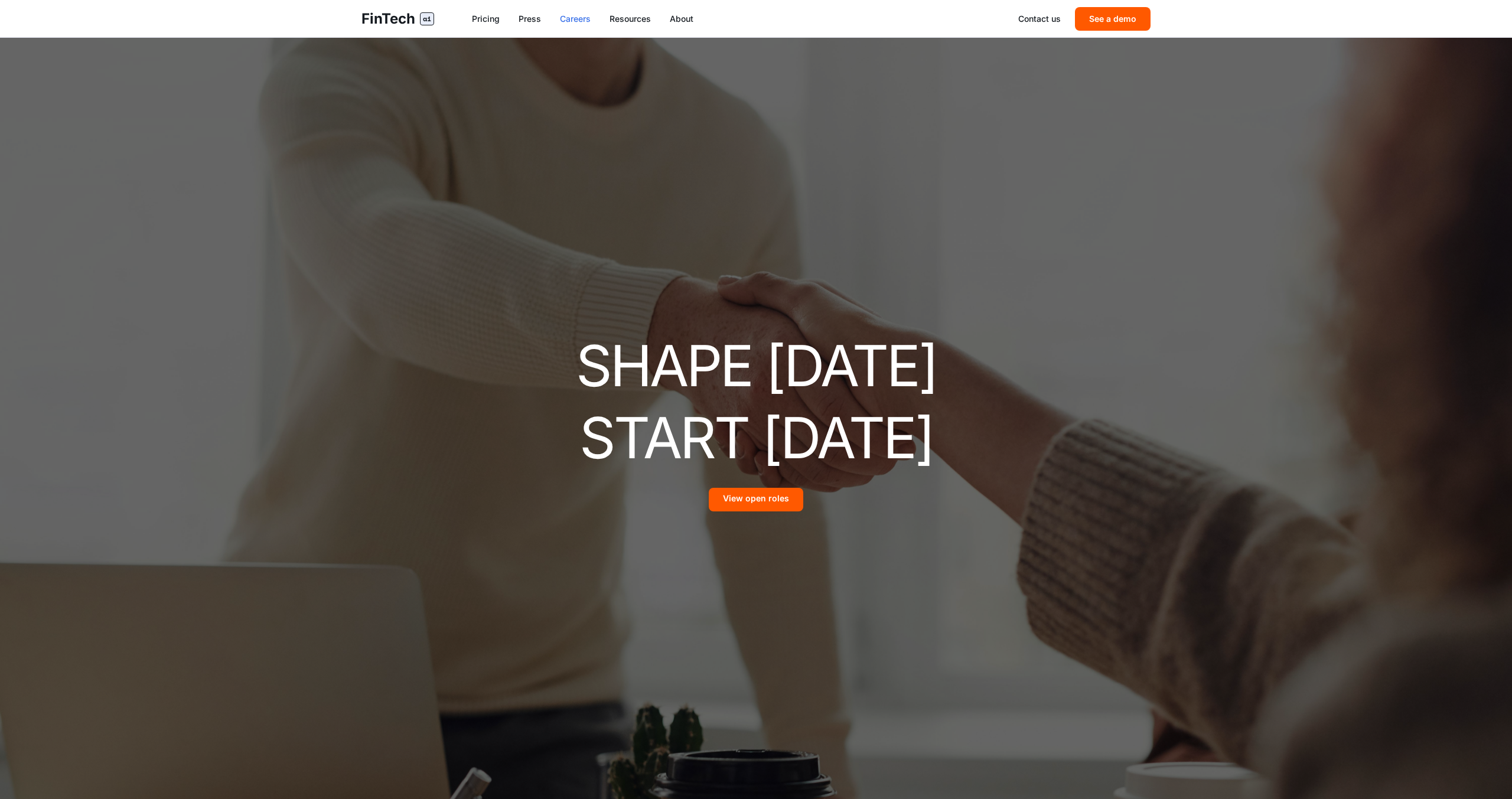
click at [639, 22] on link "Resources" at bounding box center [630, 19] width 41 height 12
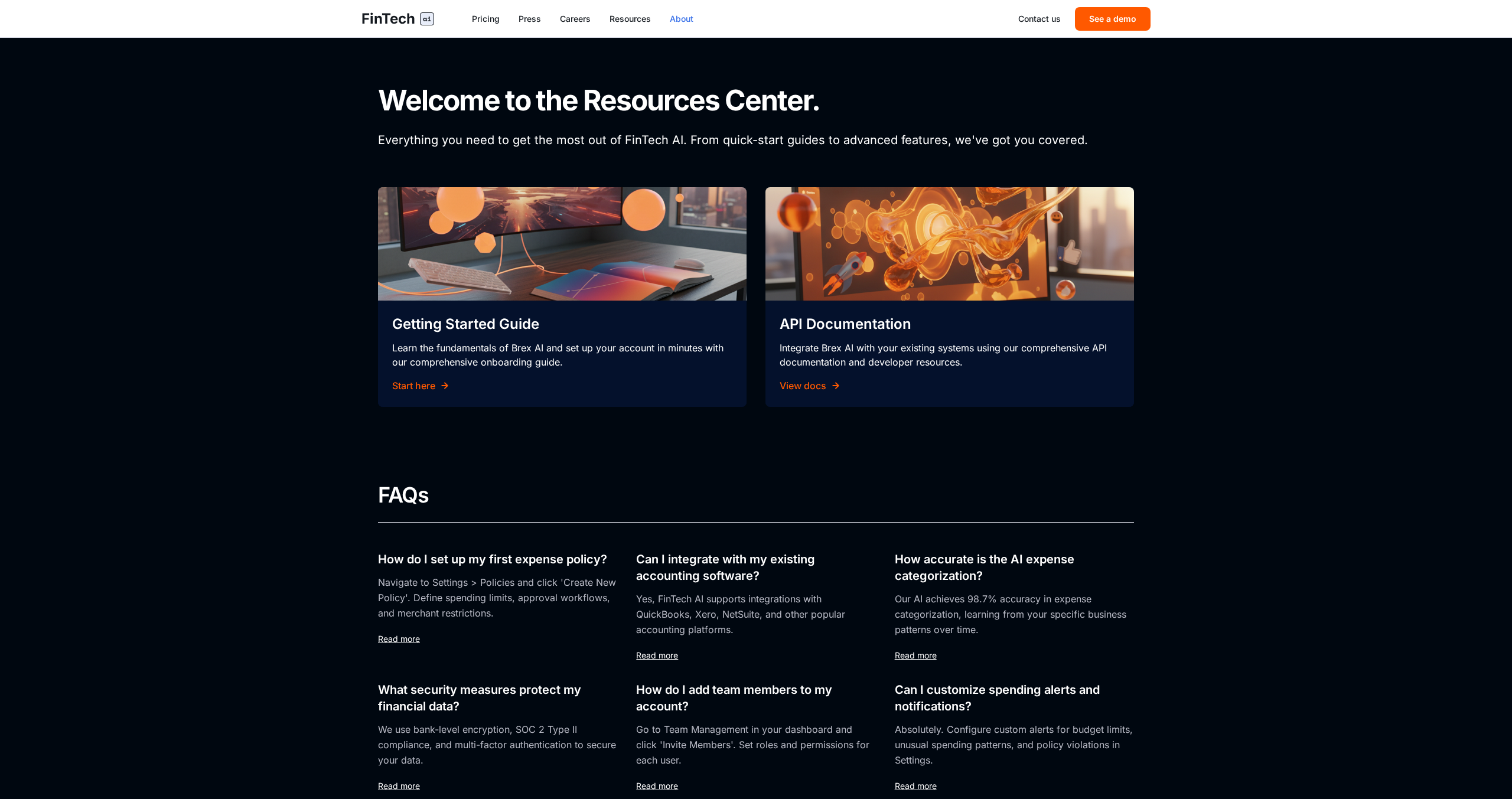
click at [691, 23] on link "About" at bounding box center [681, 19] width 23 height 12
